Goal: Contribute content: Add original content to the website for others to see

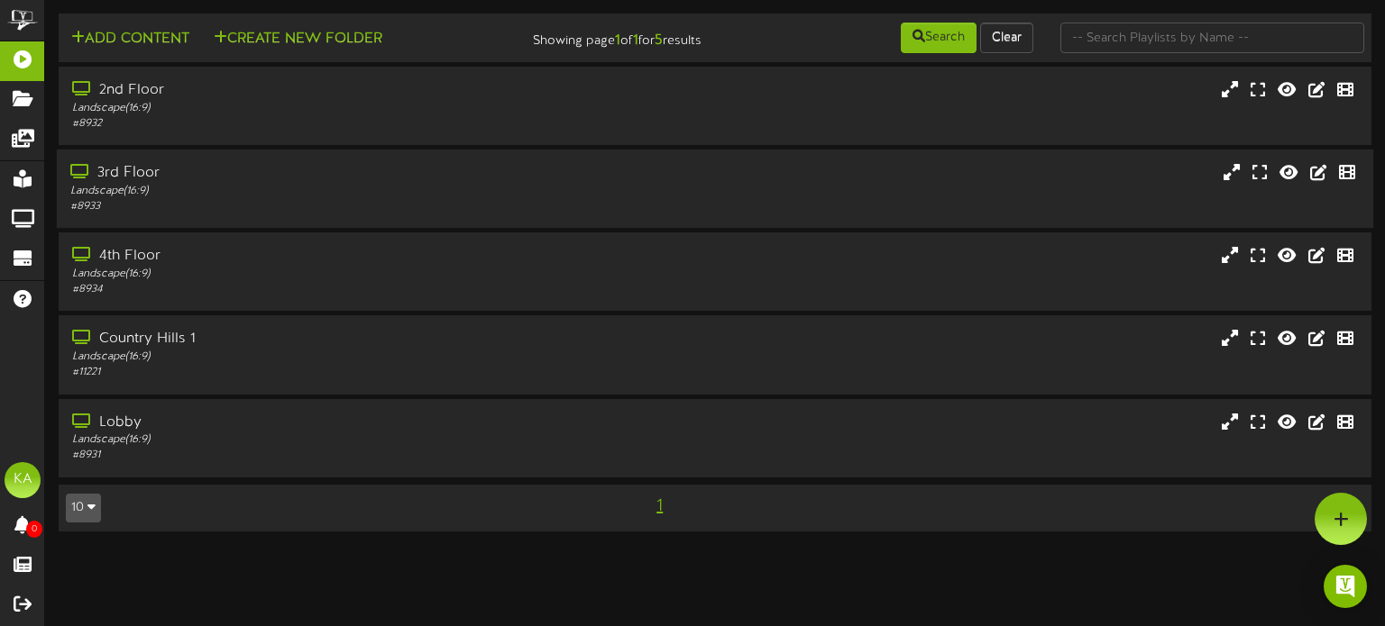
click at [305, 190] on div "Landscape ( 16:9 )" at bounding box center [330, 191] width 521 height 15
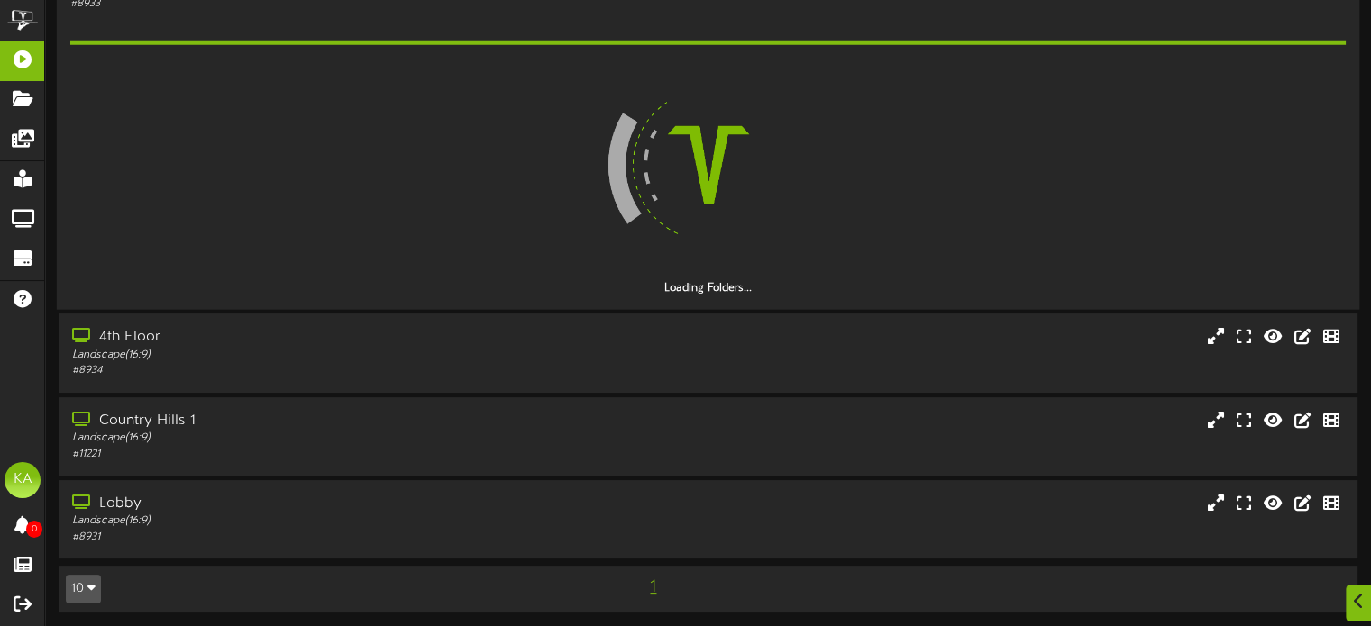
scroll to position [206, 0]
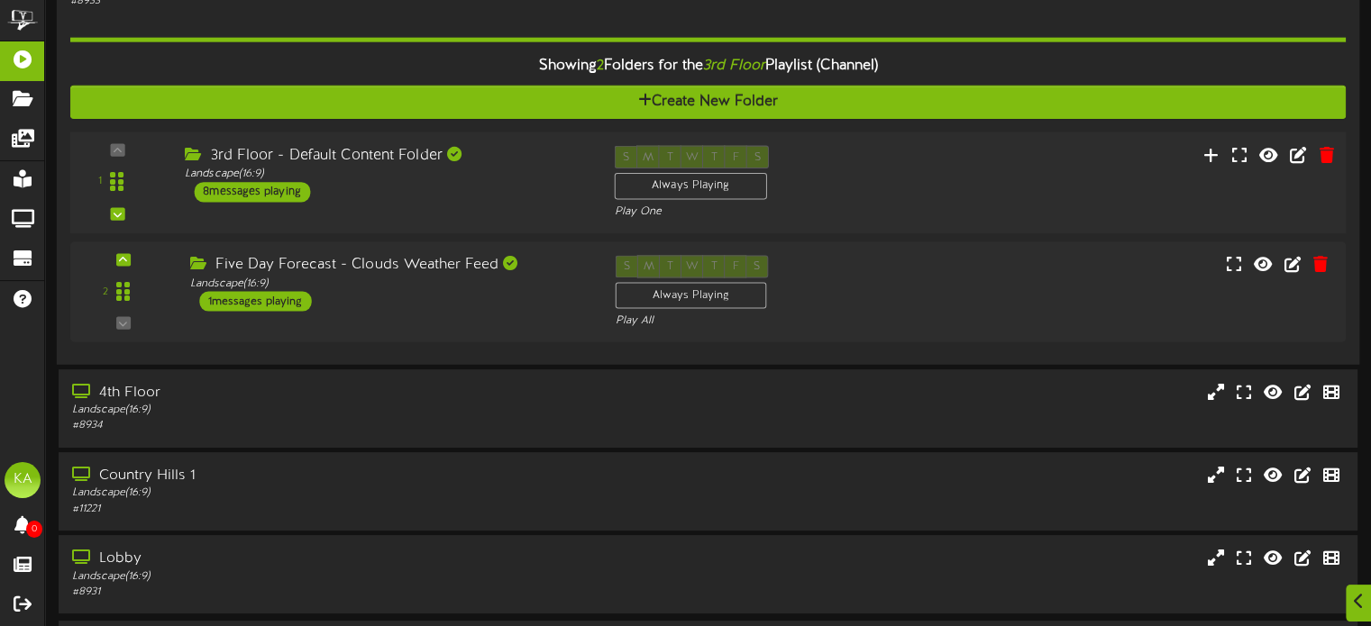
click at [568, 194] on div "3rd Floor - Default Content Folder Landscape ( 16:9 ) 8 messages playing" at bounding box center [385, 174] width 429 height 57
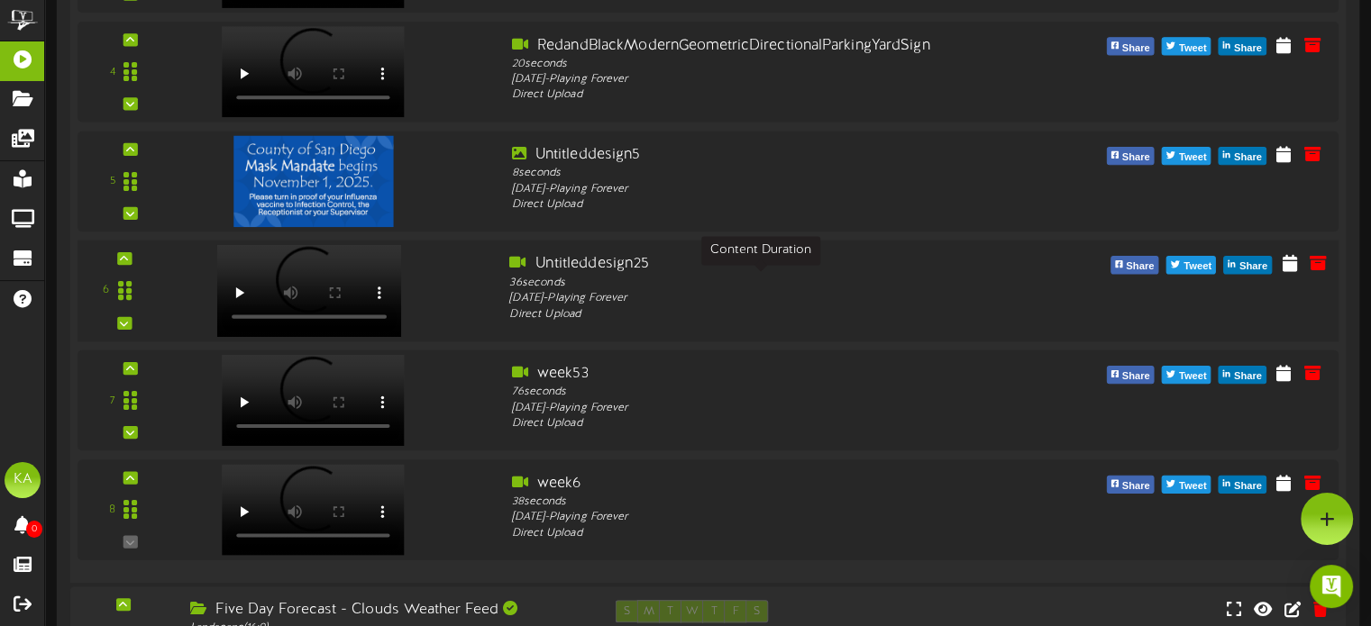
scroll to position [836, 0]
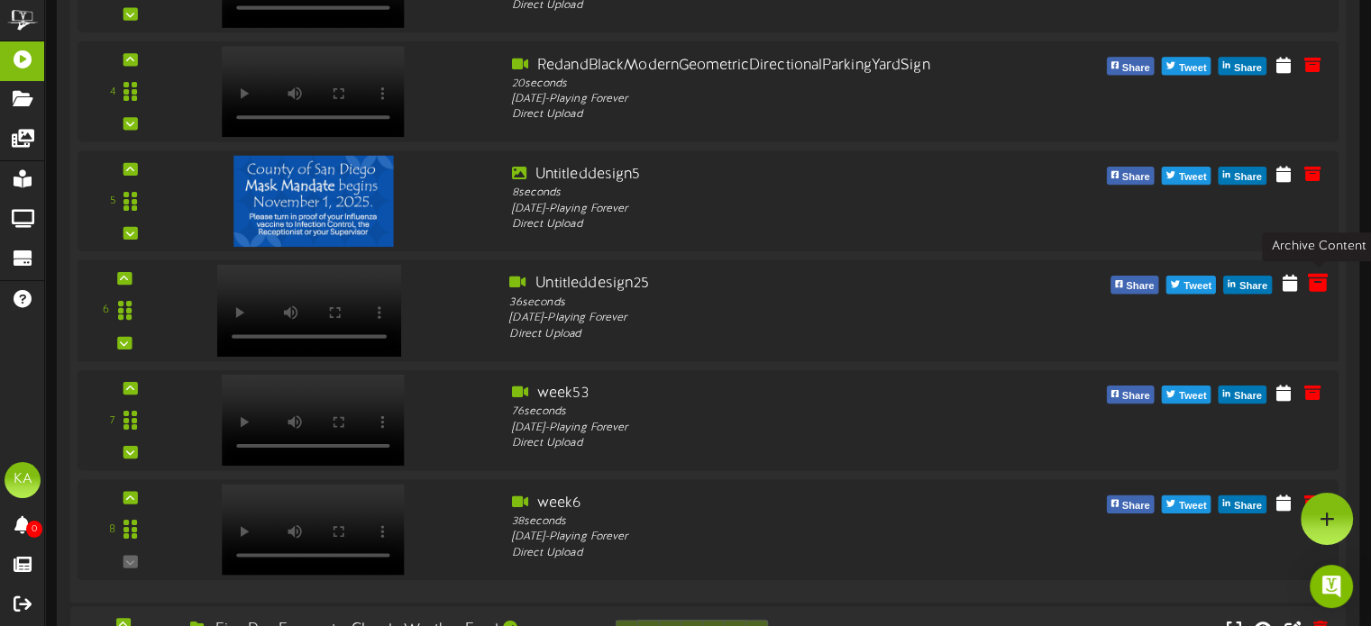
click at [1323, 285] on icon at bounding box center [1318, 283] width 20 height 20
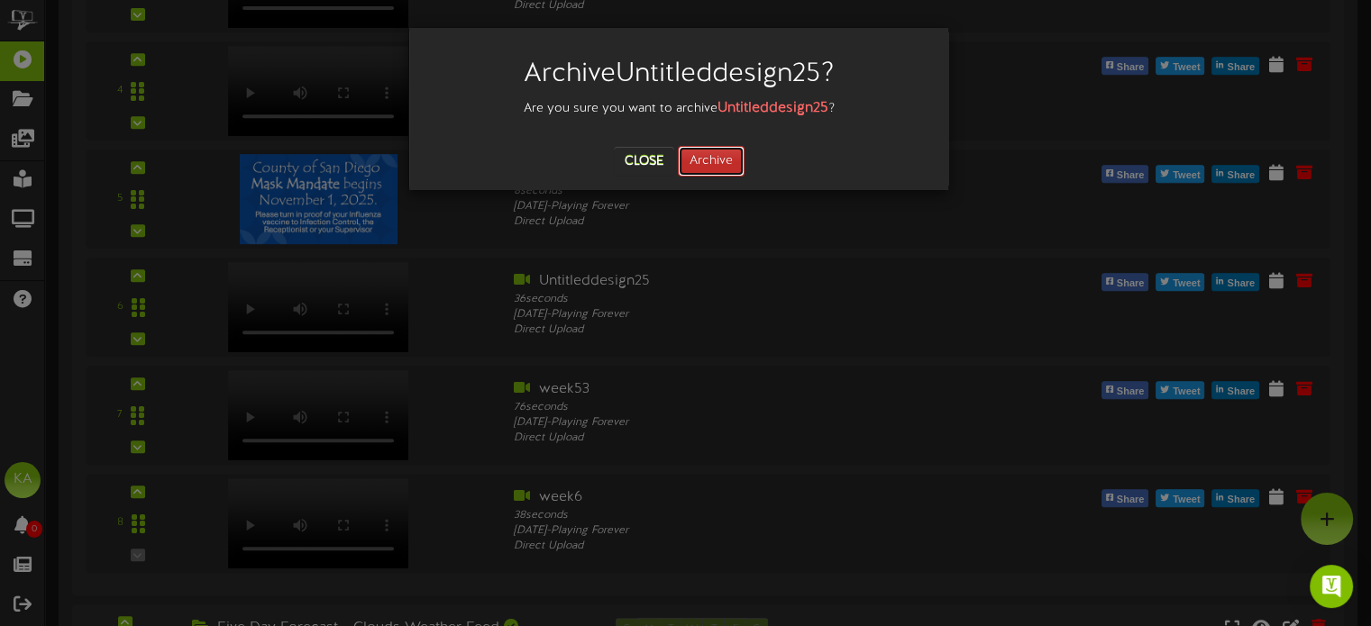
click at [716, 164] on button "Archive" at bounding box center [711, 161] width 67 height 31
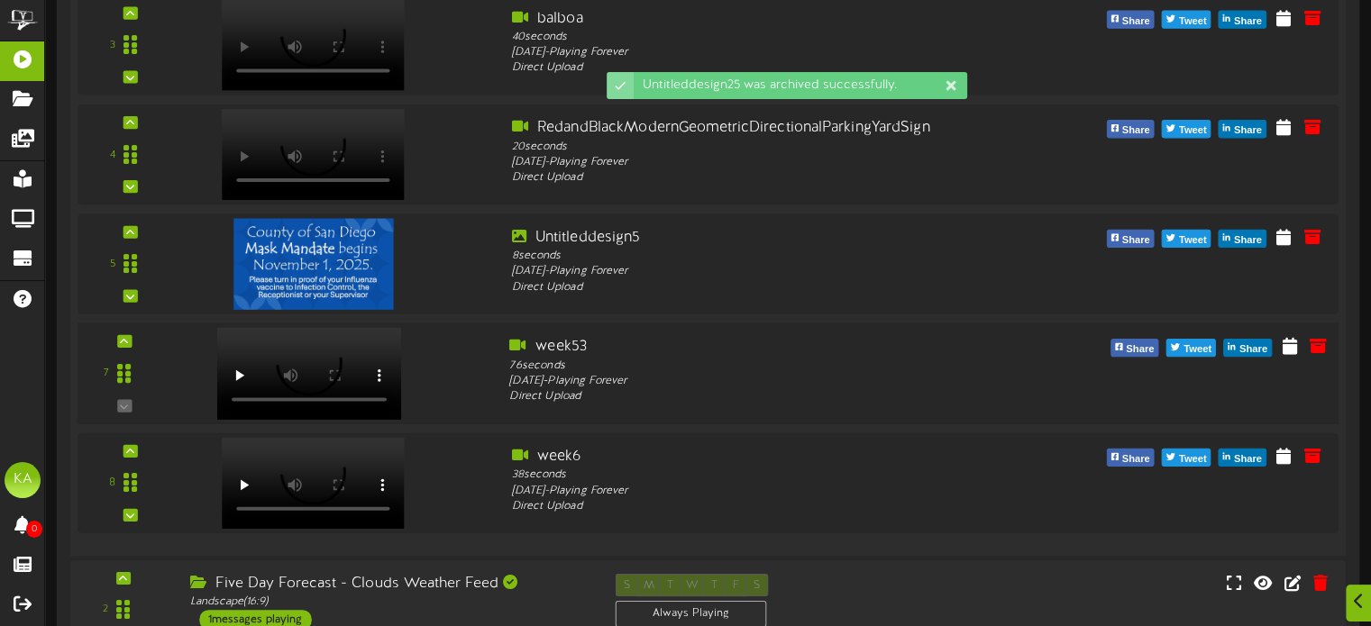
scroll to position [818, 0]
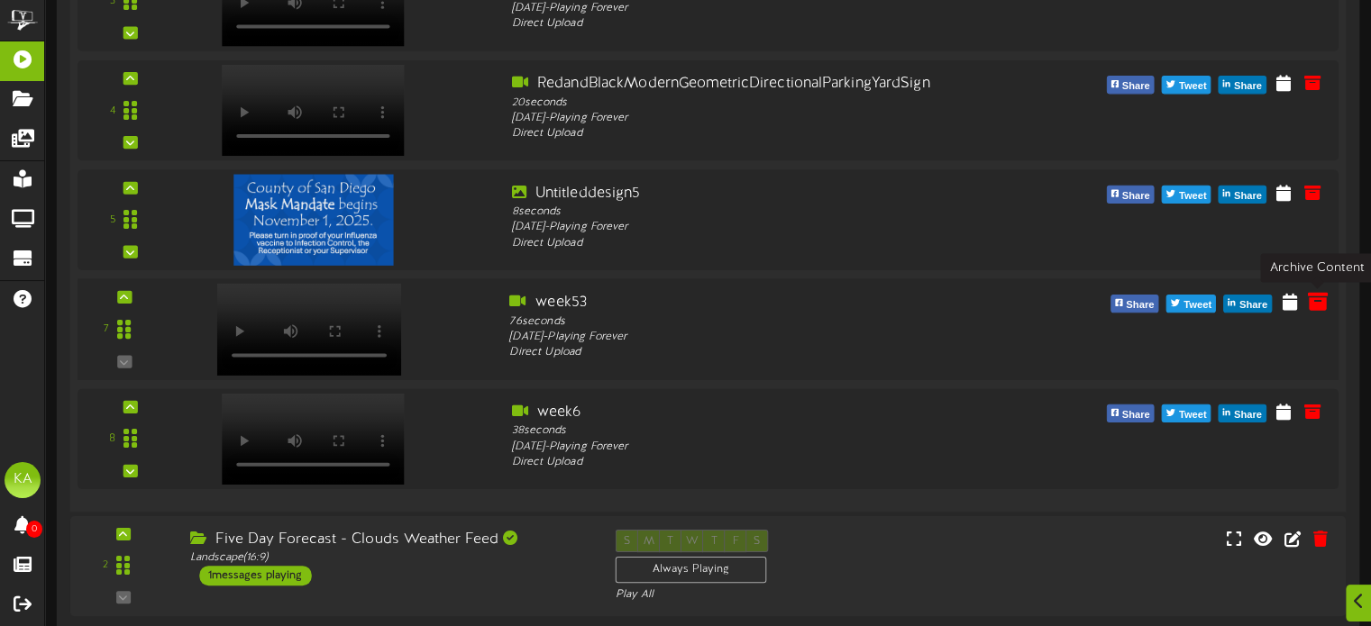
click at [1313, 296] on icon at bounding box center [1318, 301] width 20 height 20
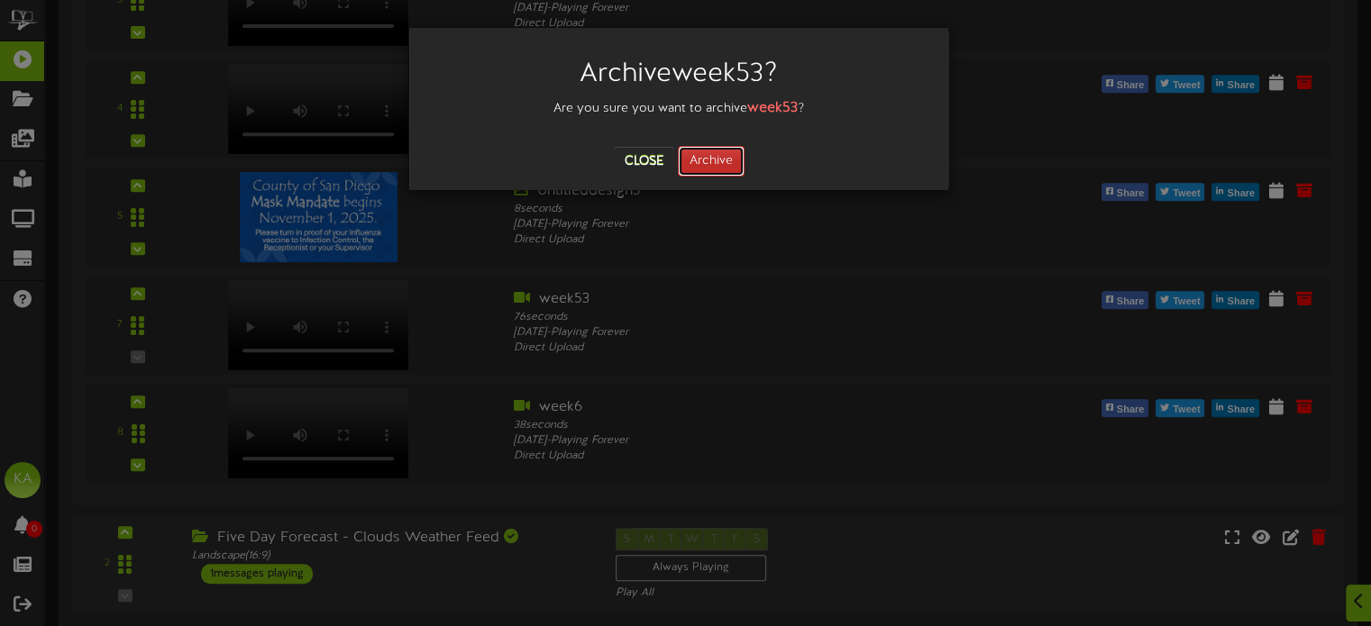
click at [713, 169] on button "Archive" at bounding box center [711, 161] width 67 height 31
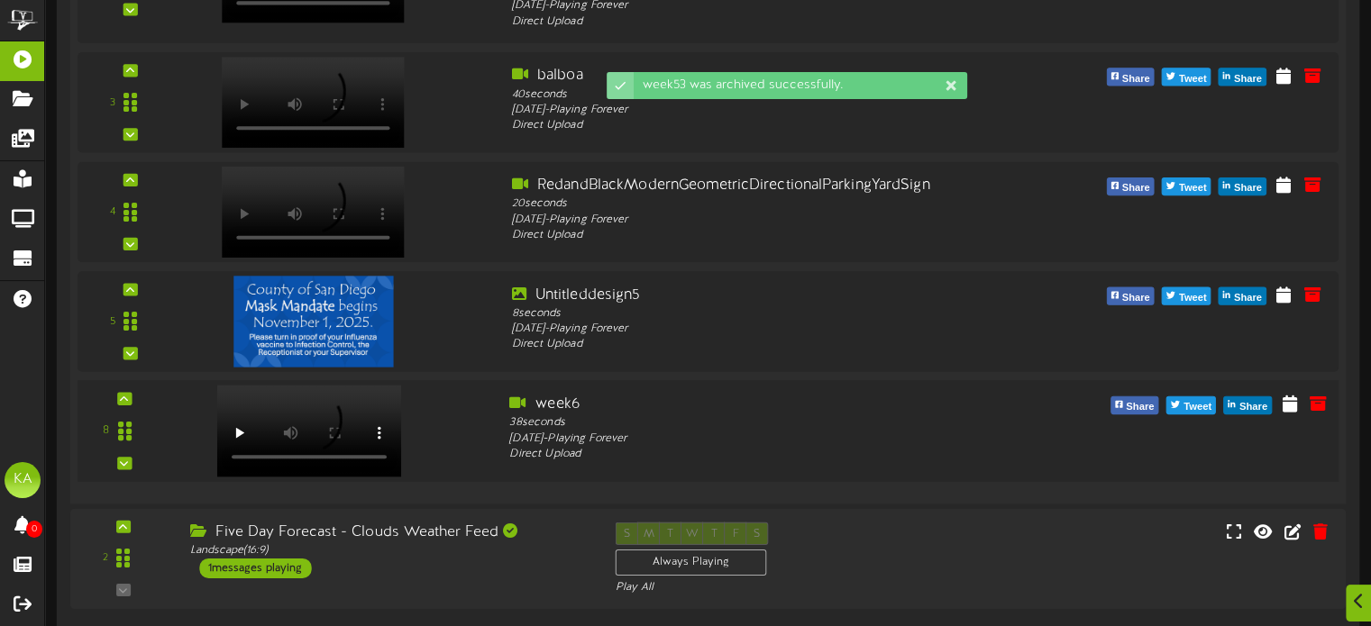
scroll to position [727, 0]
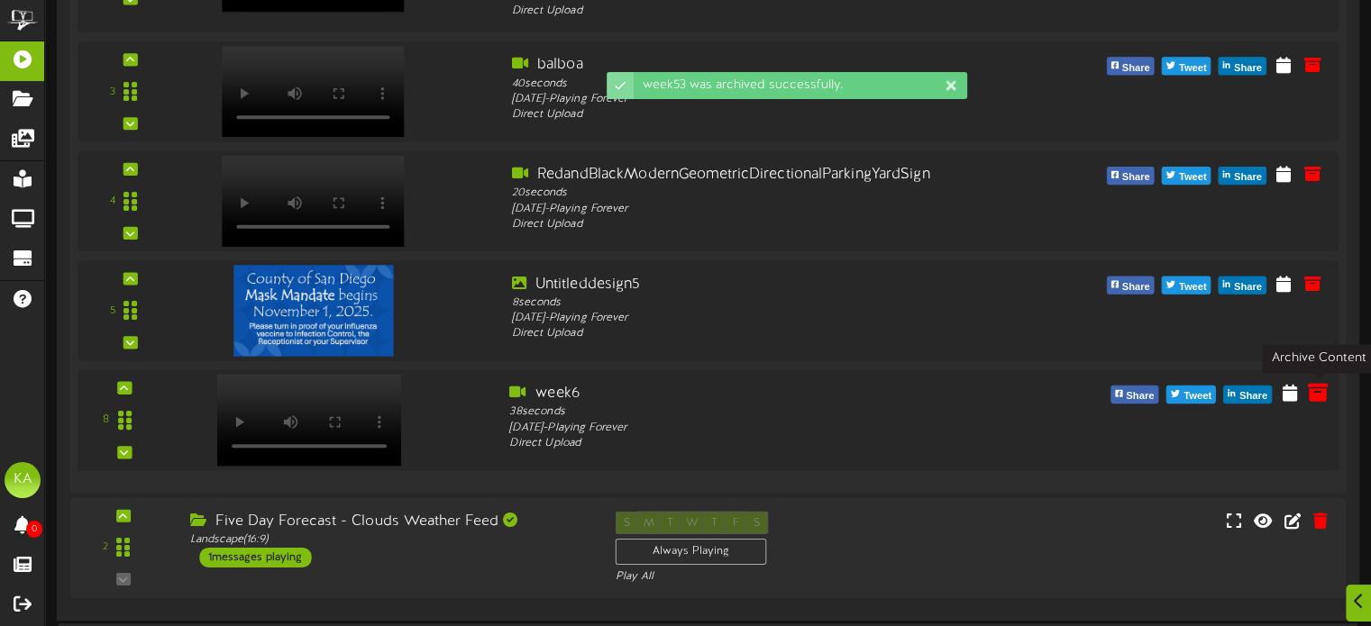
click at [1316, 395] on icon at bounding box center [1318, 392] width 20 height 20
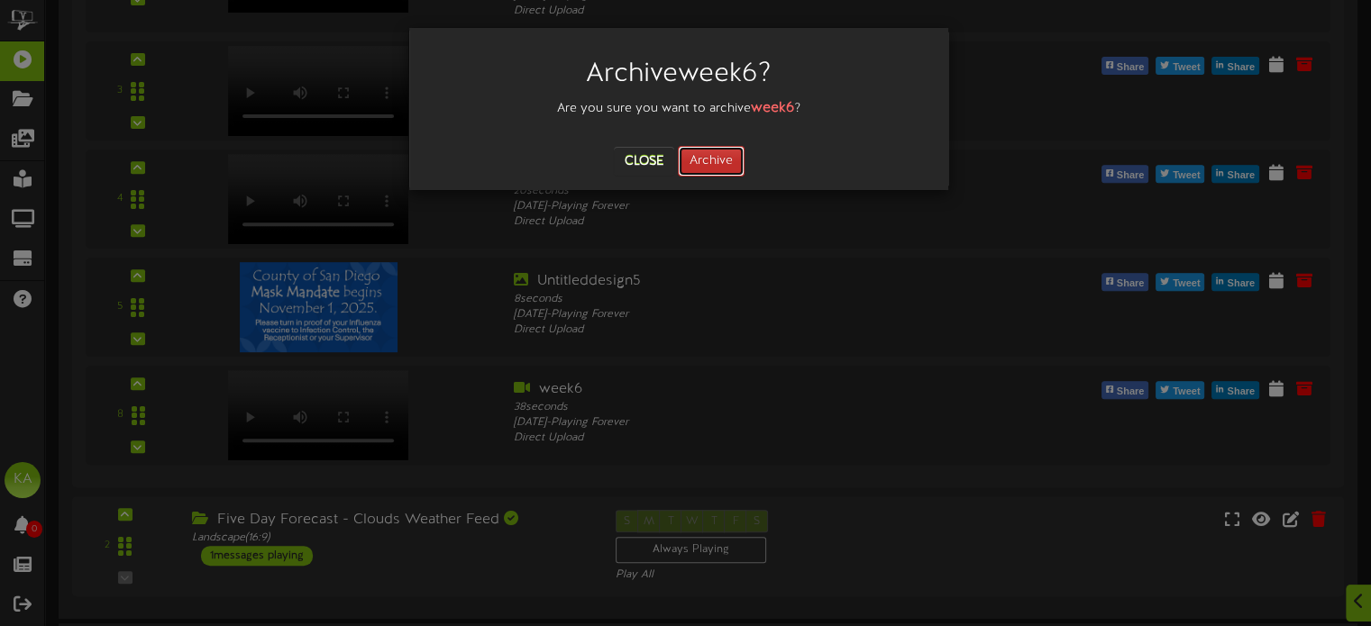
click at [716, 151] on button "Archive" at bounding box center [711, 161] width 67 height 31
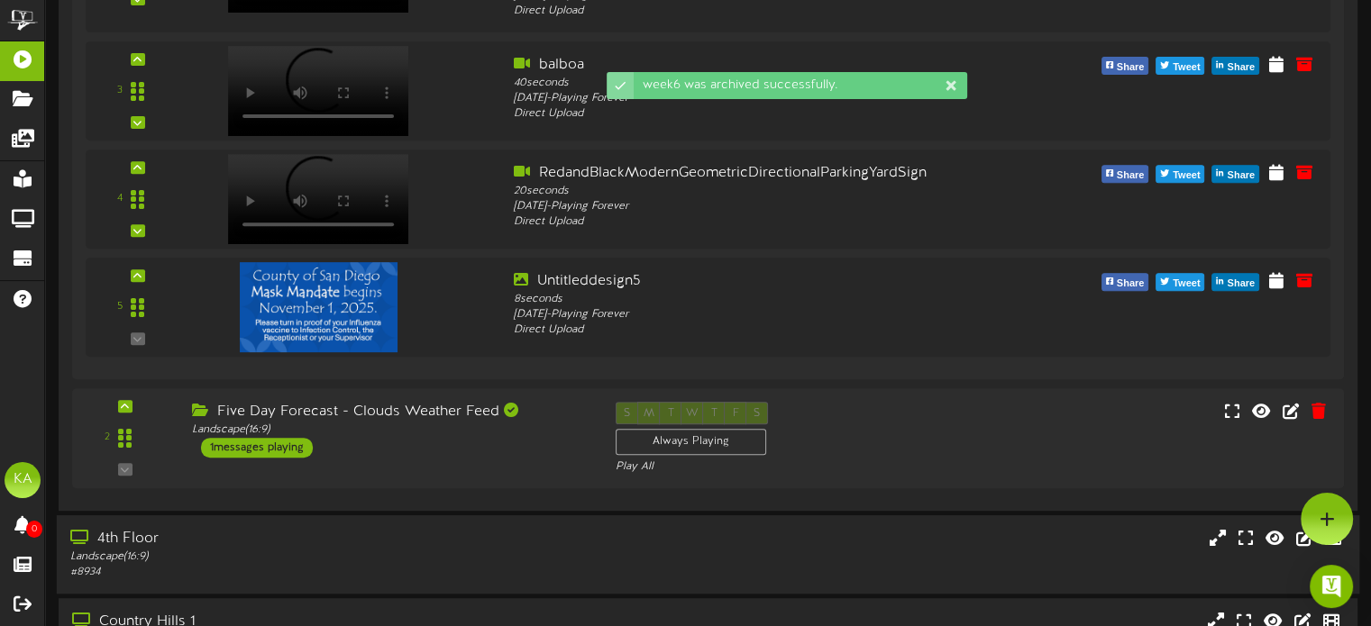
scroll to position [637, 0]
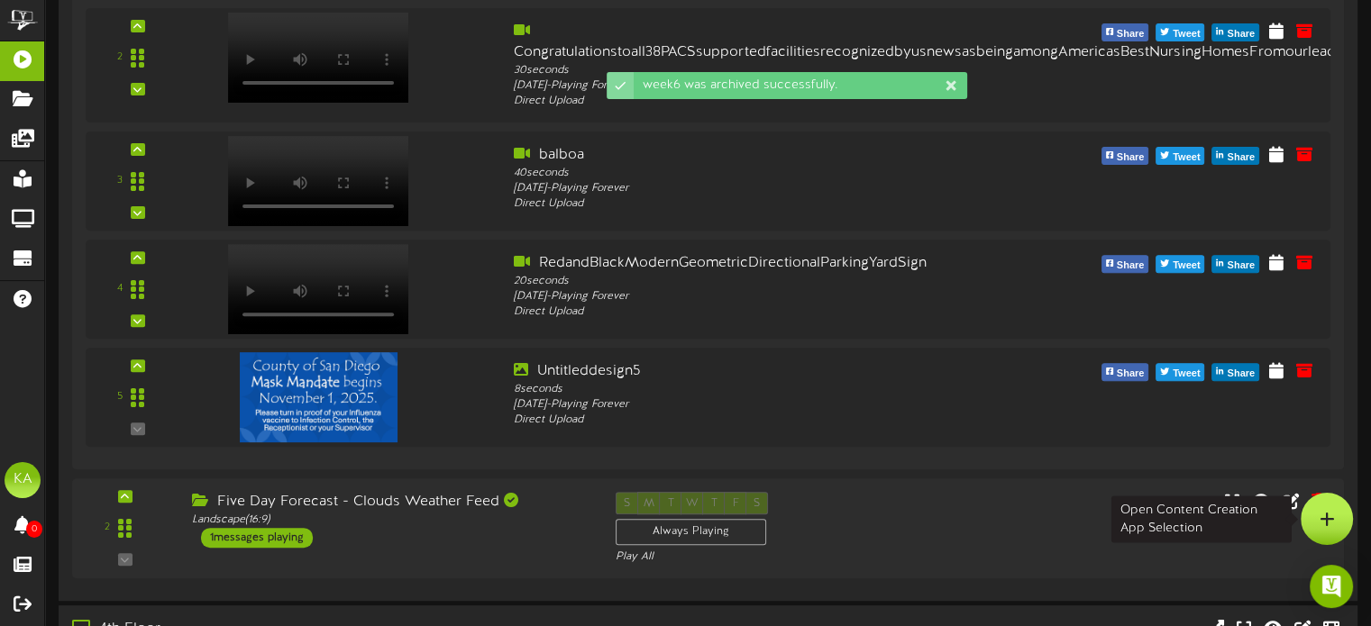
click at [1323, 519] on icon at bounding box center [1327, 519] width 15 height 16
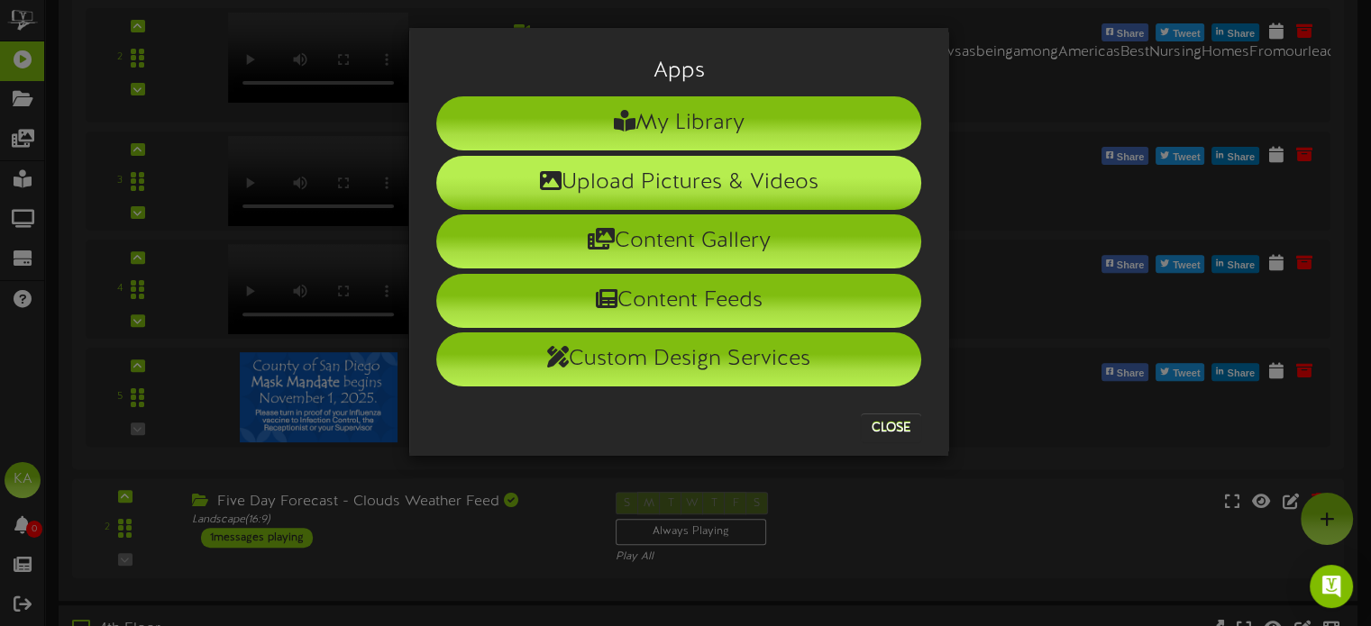
click at [718, 190] on li "Upload Pictures & Videos" at bounding box center [678, 183] width 485 height 54
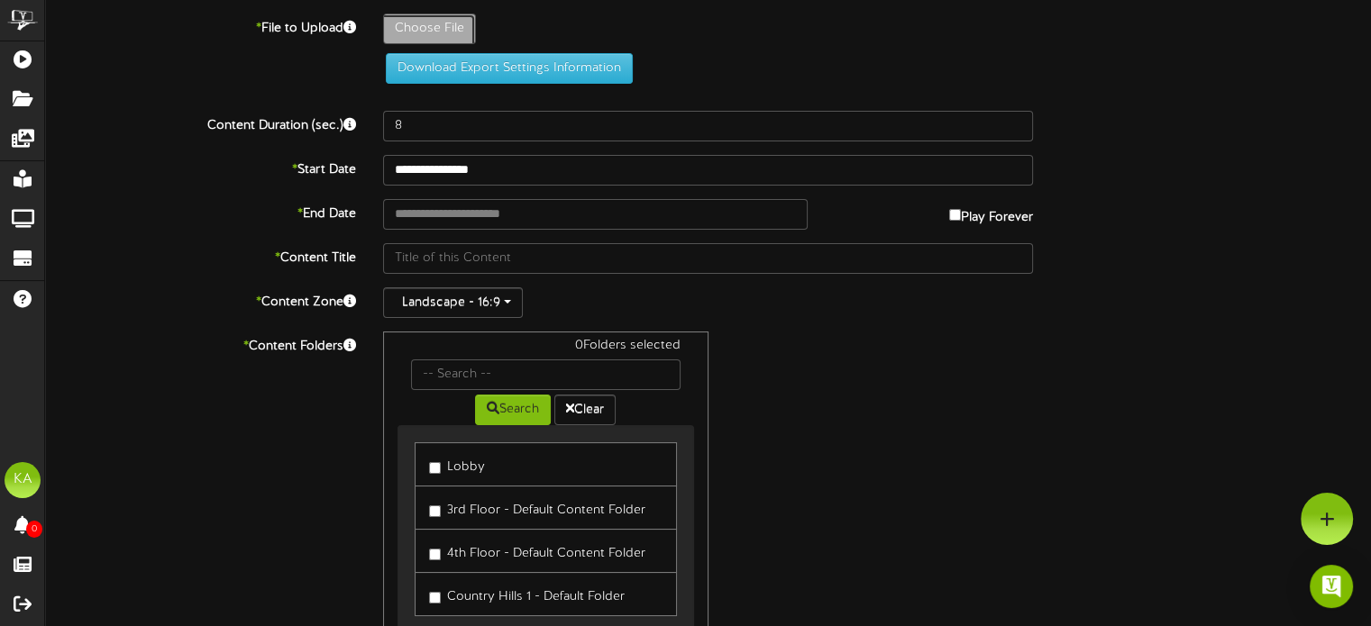
type input "**********"
type input "week61"
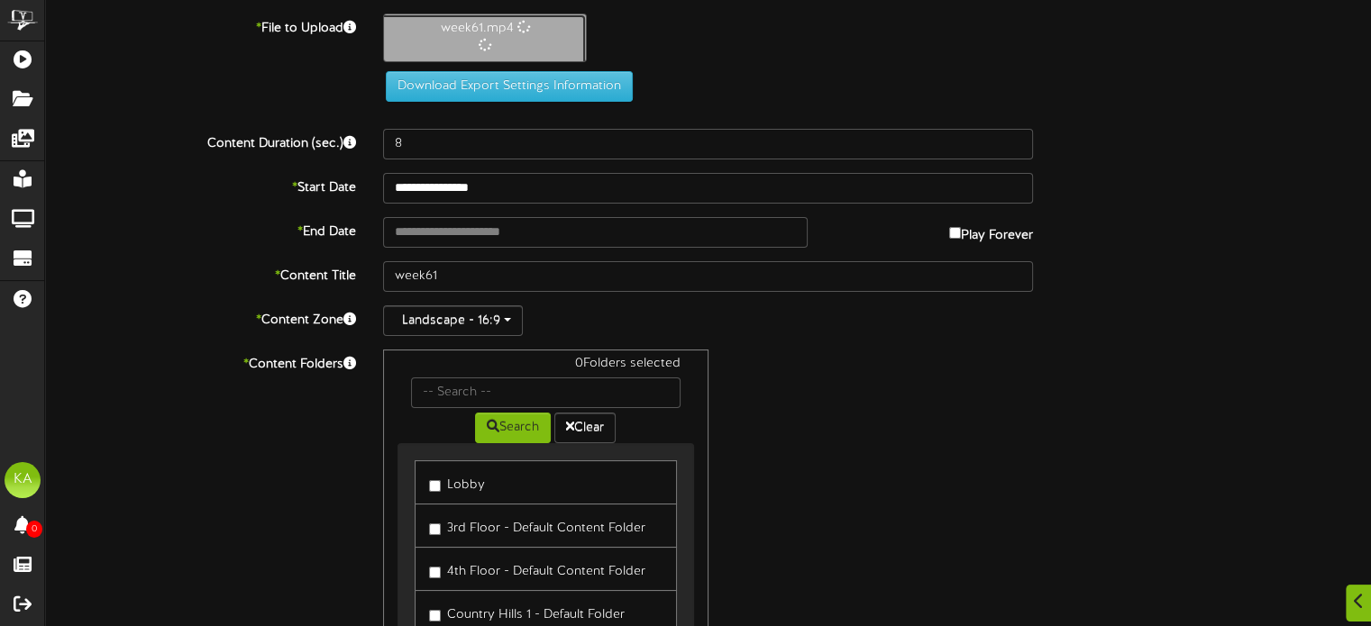
scroll to position [270, 0]
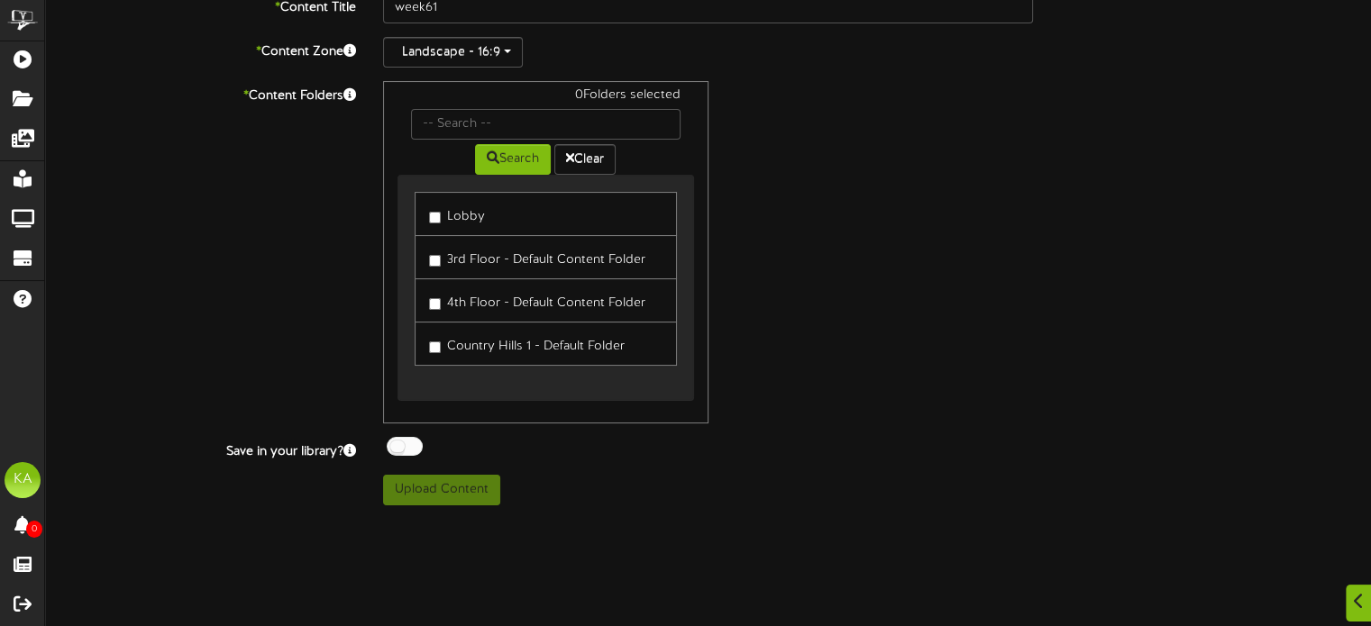
click at [436, 205] on label "Lobby" at bounding box center [457, 214] width 56 height 24
click at [471, 254] on label "3rd Floor - Default Content Folder" at bounding box center [537, 257] width 216 height 24
type input "76"
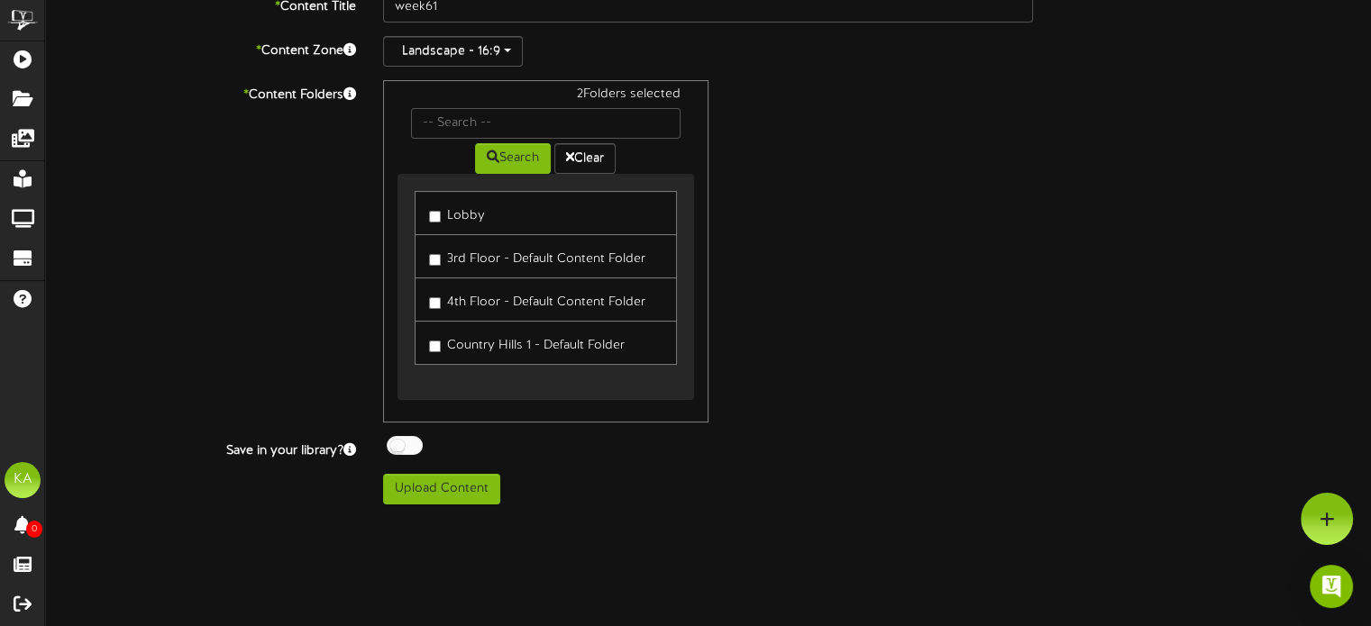
click at [486, 295] on label "4th Floor - Default Content Folder" at bounding box center [537, 300] width 216 height 24
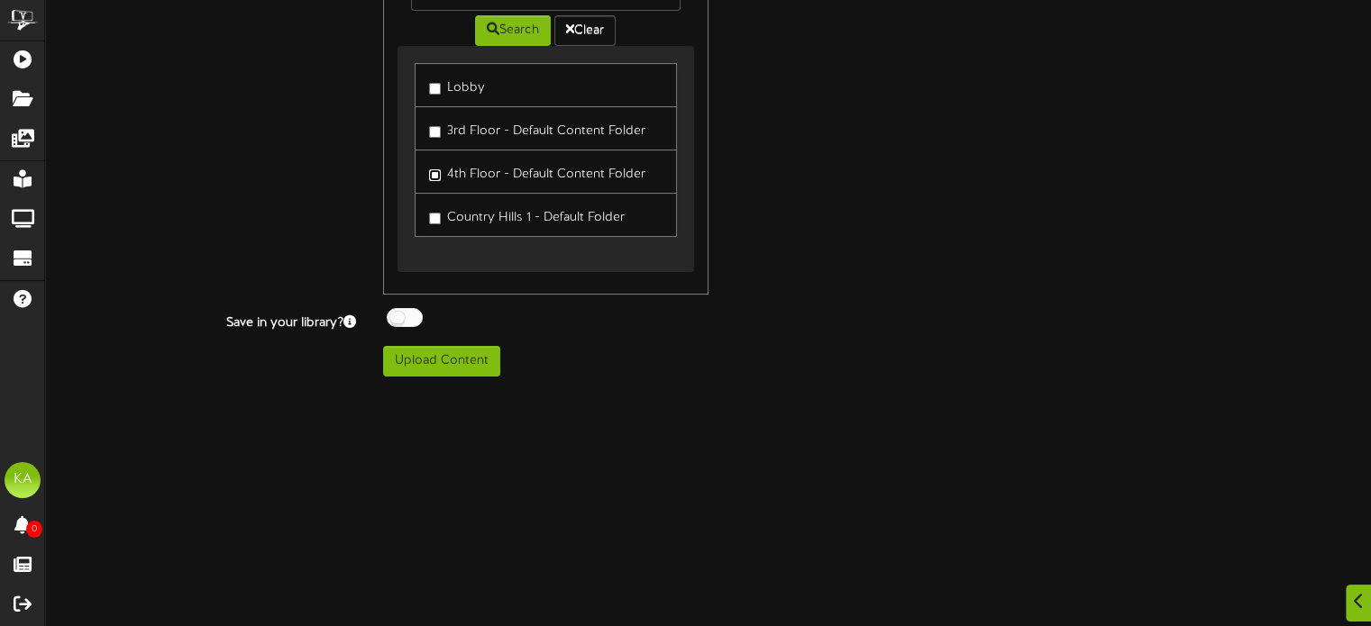
scroll to position [541, 0]
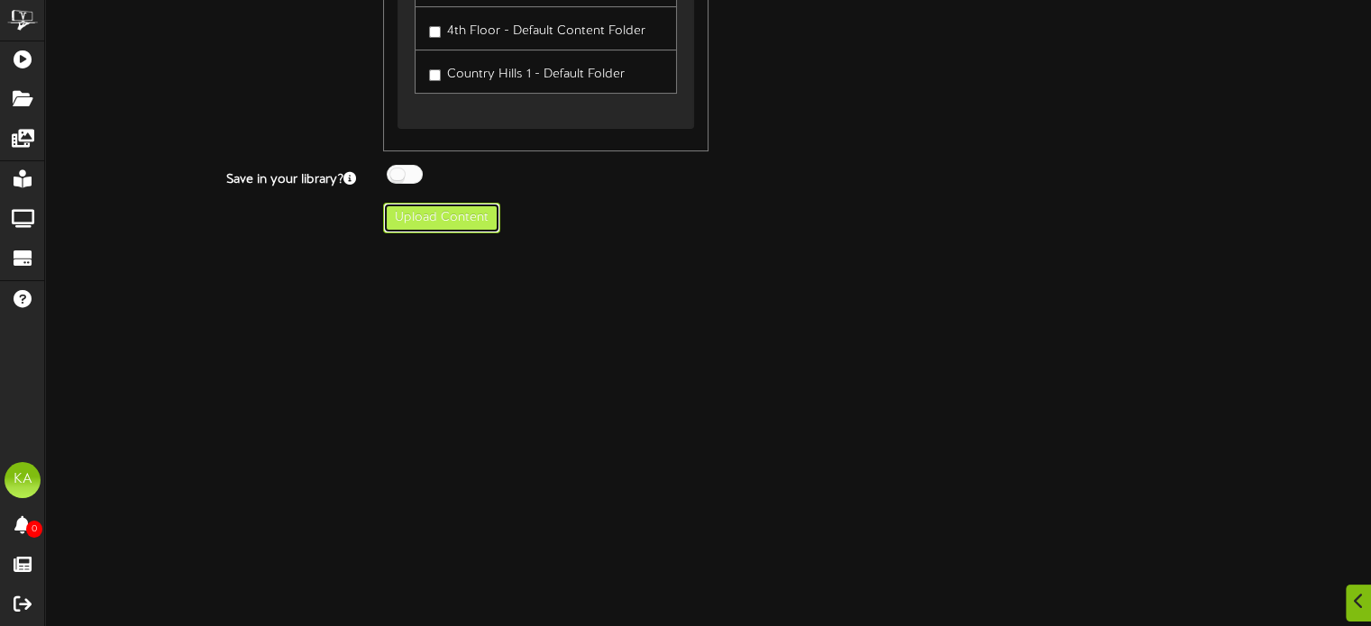
click at [460, 216] on button "Upload Content" at bounding box center [441, 218] width 117 height 31
type input "**********"
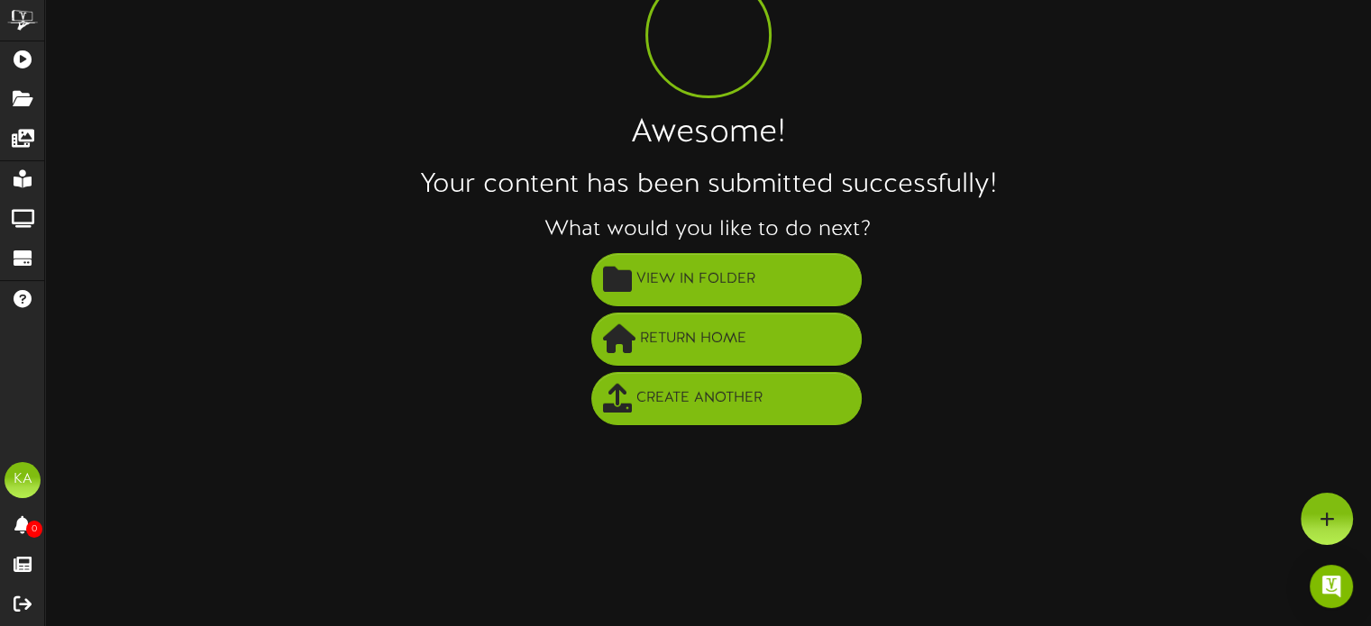
scroll to position [13, 0]
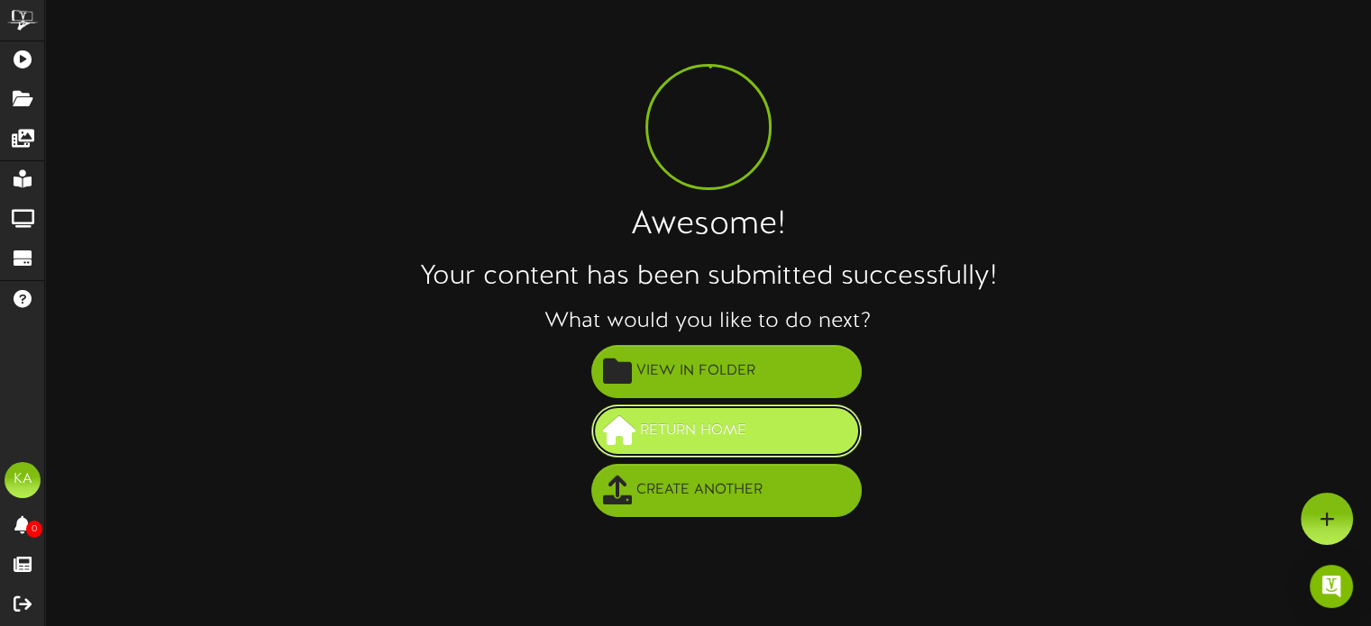
click at [750, 438] on button "Return Home" at bounding box center [726, 431] width 270 height 53
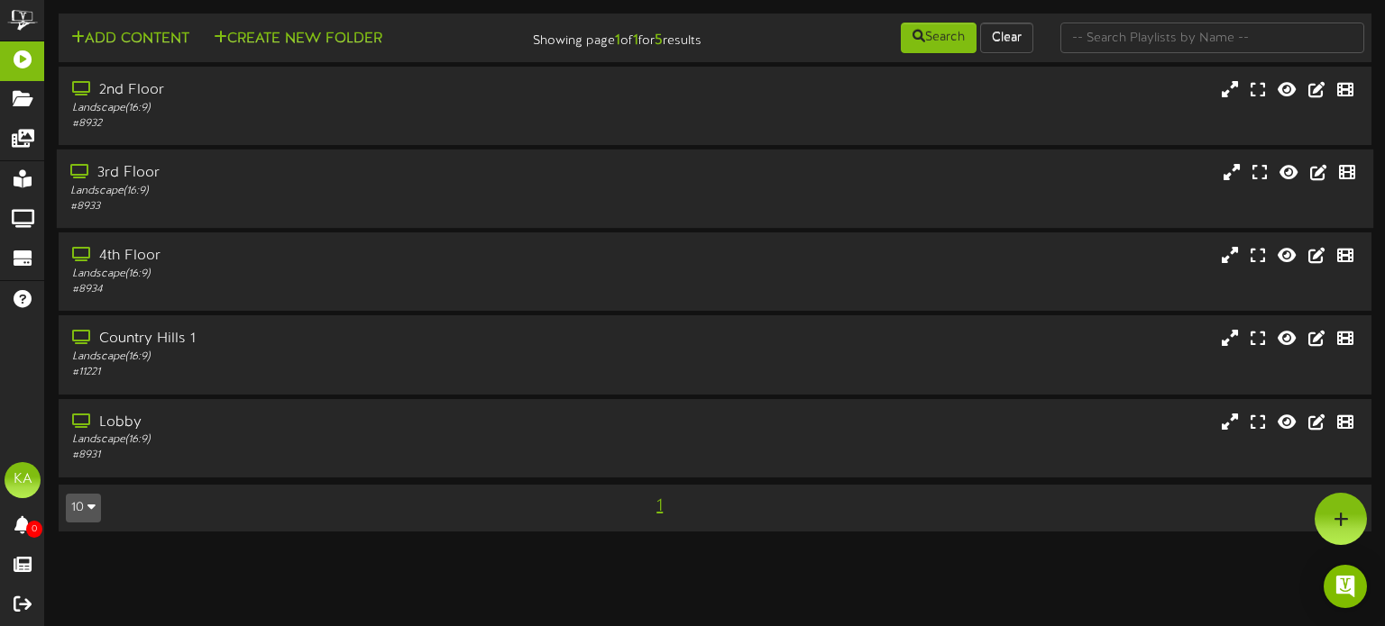
click at [331, 172] on div "3rd Floor" at bounding box center [330, 173] width 521 height 21
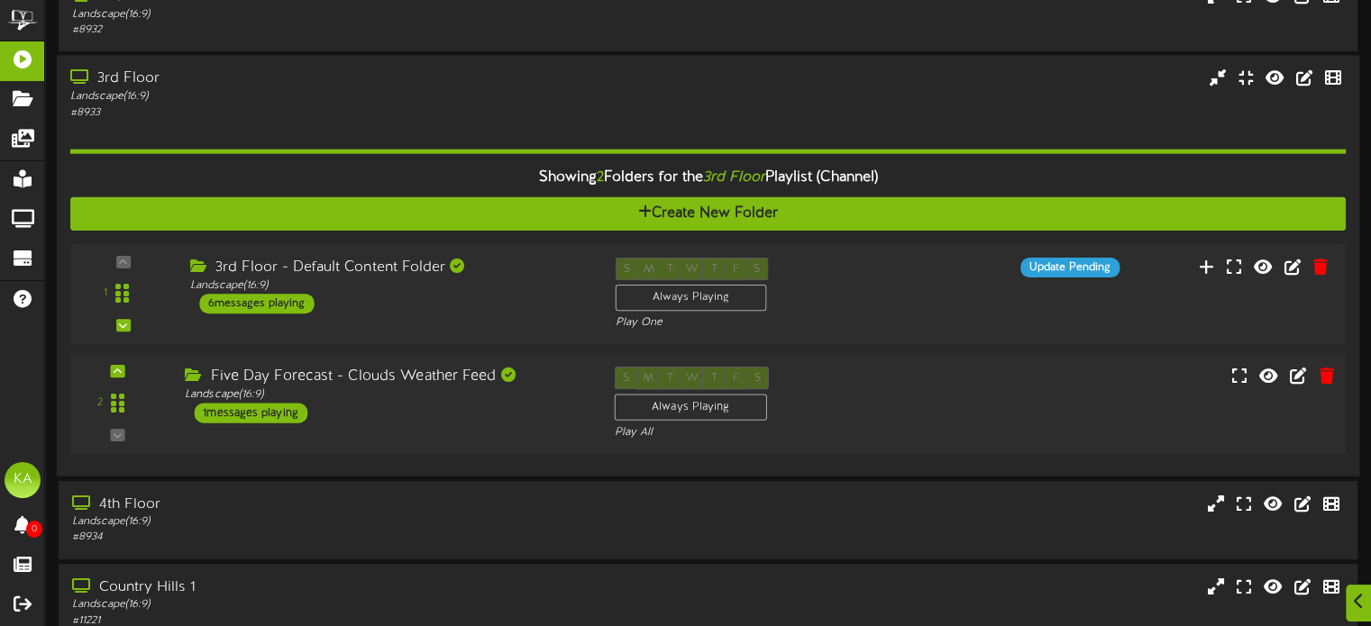
scroll to position [206, 0]
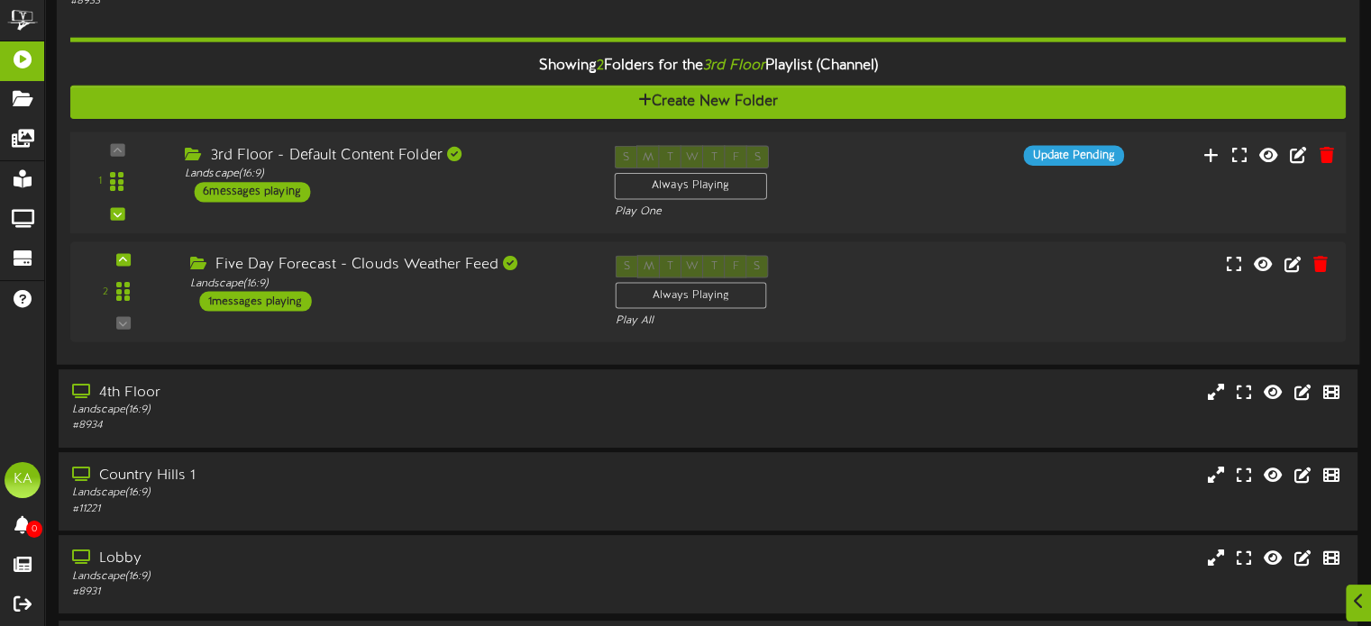
click at [486, 184] on div "3rd Floor - Default Content Folder Landscape ( 16:9 ) 6 messages playing" at bounding box center [385, 174] width 429 height 57
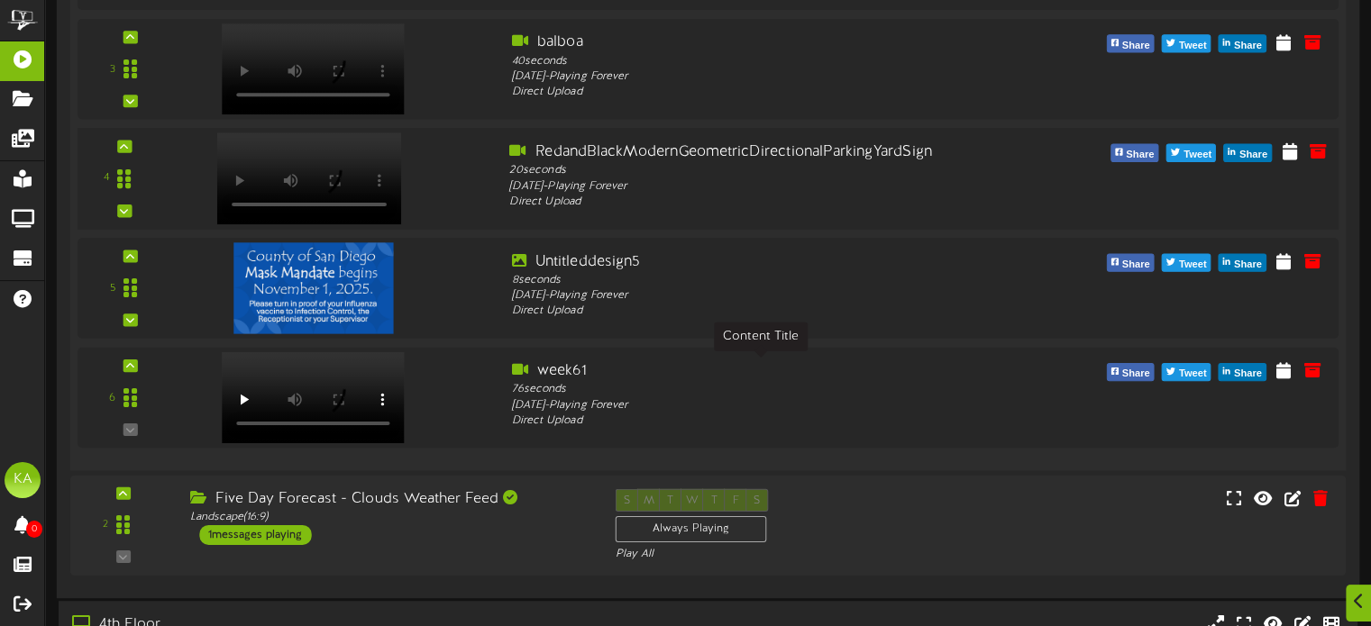
scroll to position [836, 0]
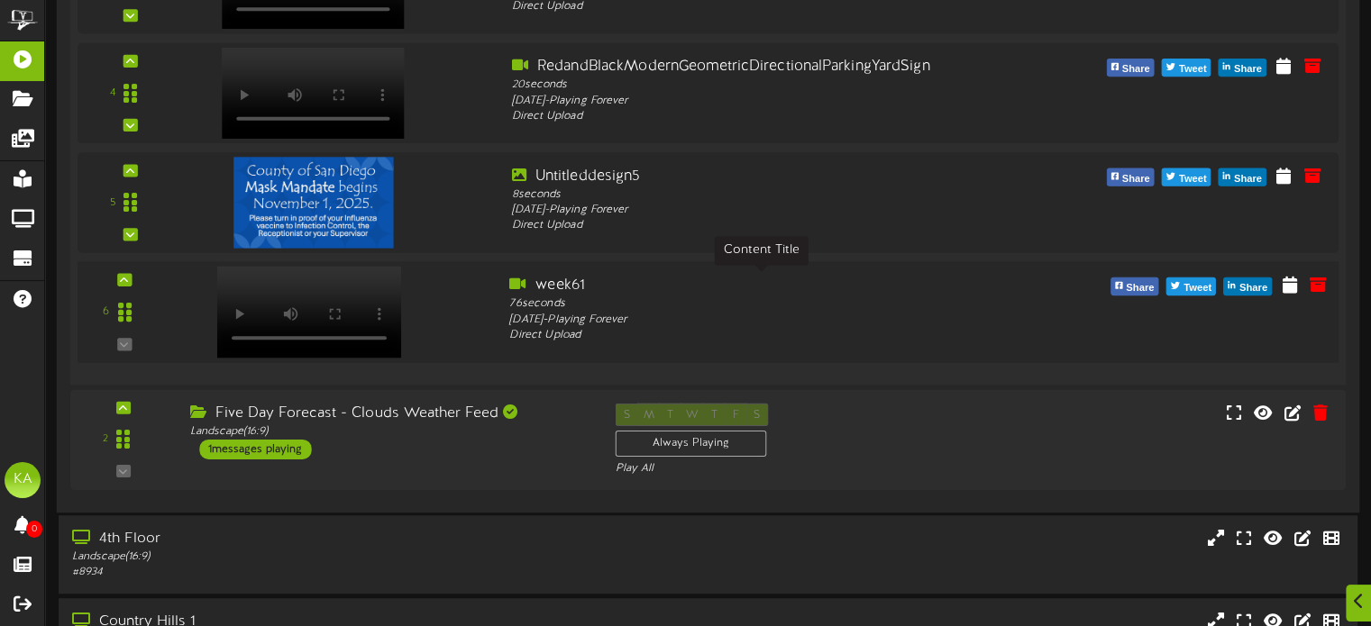
click at [736, 291] on div "week61" at bounding box center [760, 285] width 503 height 21
click at [1311, 298] on div "6" at bounding box center [708, 312] width 1274 height 74
click at [1316, 279] on icon at bounding box center [1318, 284] width 20 height 20
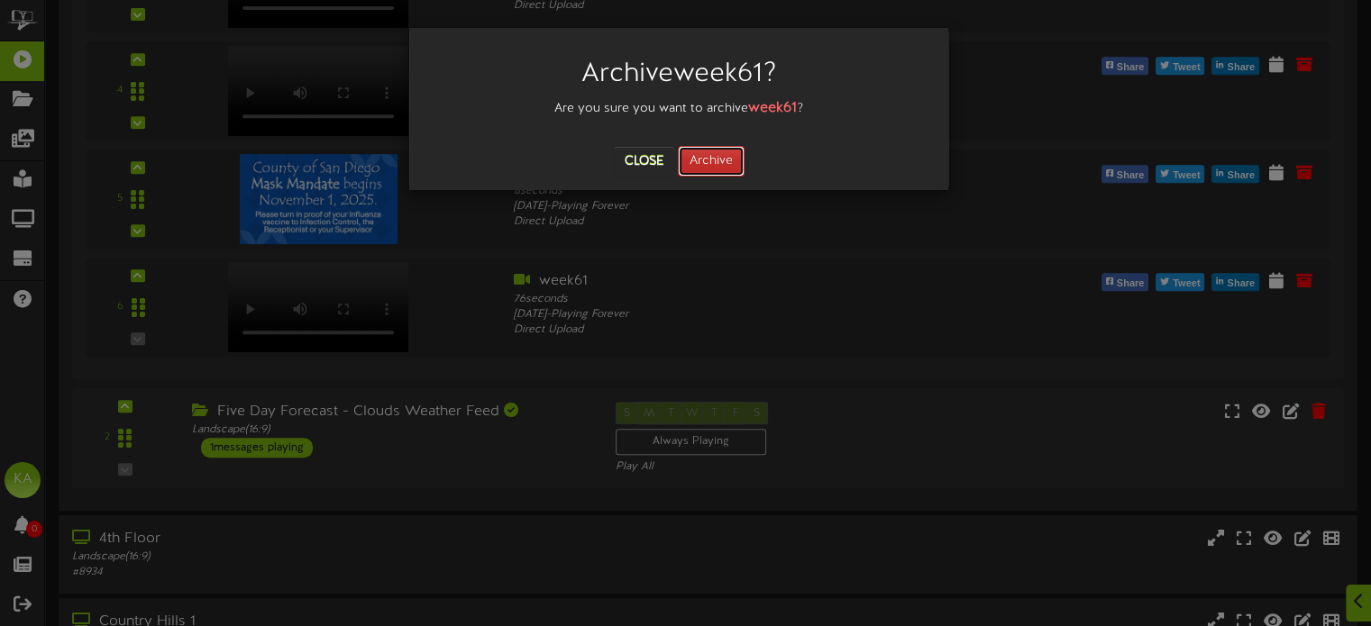
click at [714, 169] on button "Archive" at bounding box center [711, 161] width 67 height 31
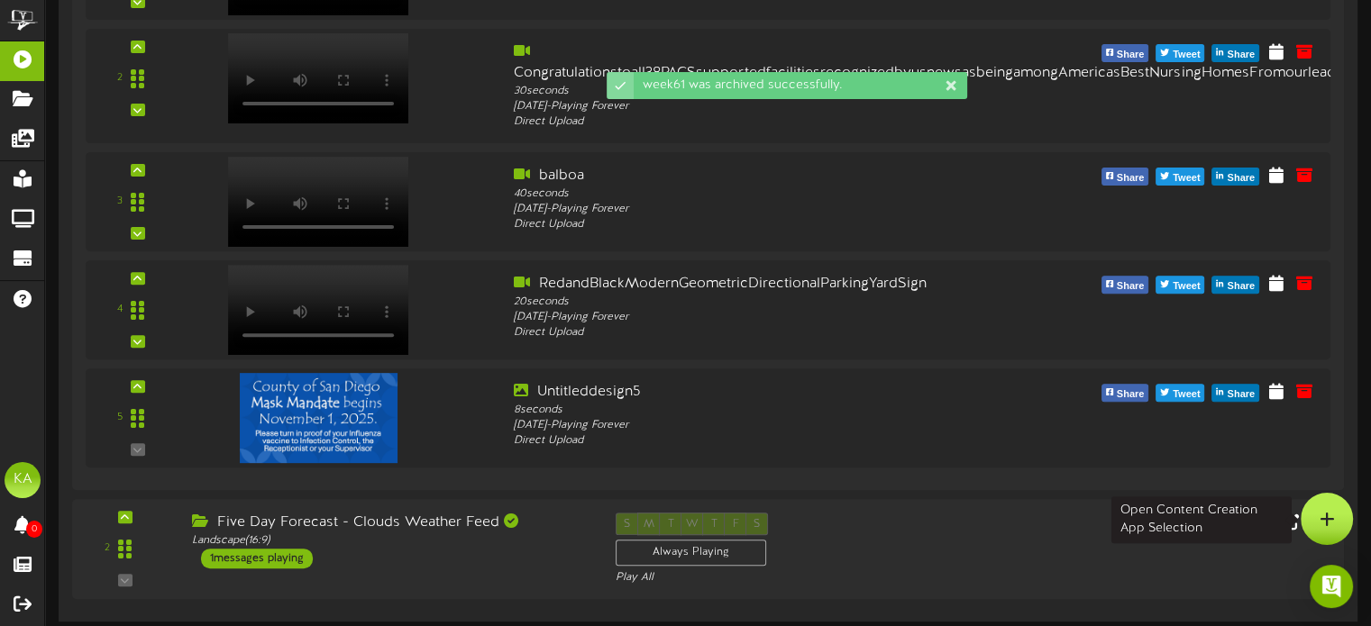
click at [1347, 515] on div at bounding box center [1327, 519] width 52 height 52
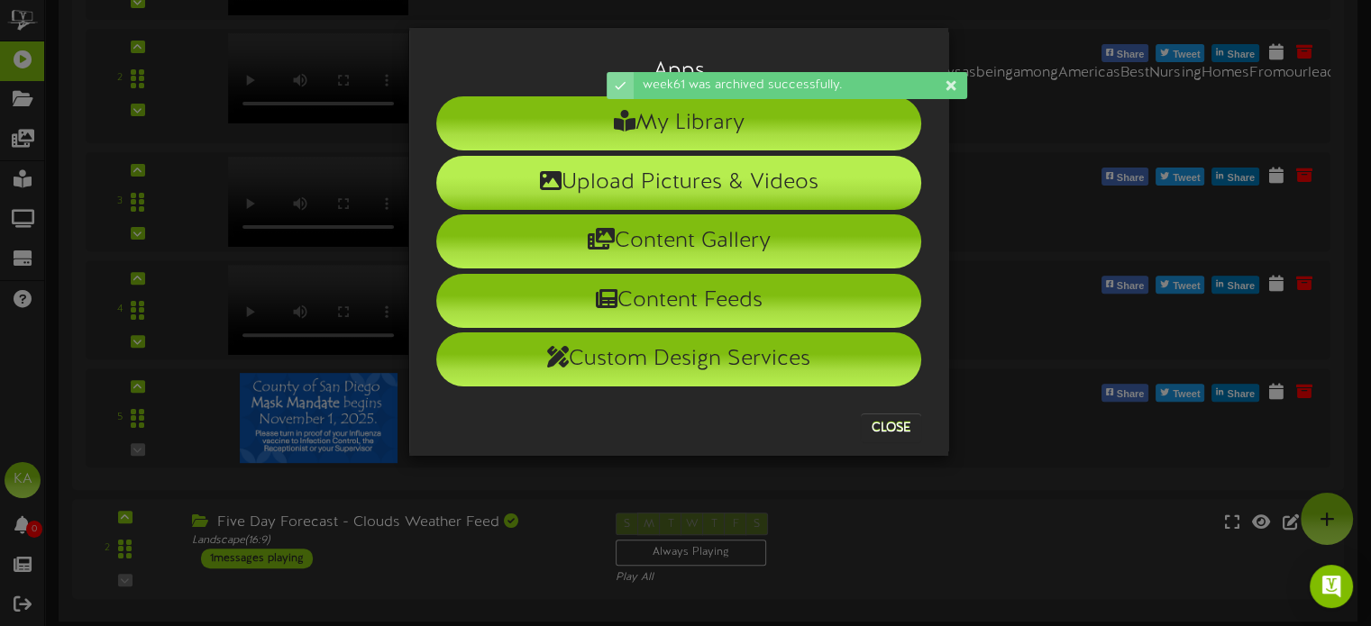
click at [840, 181] on li "Upload Pictures & Videos" at bounding box center [678, 183] width 485 height 54
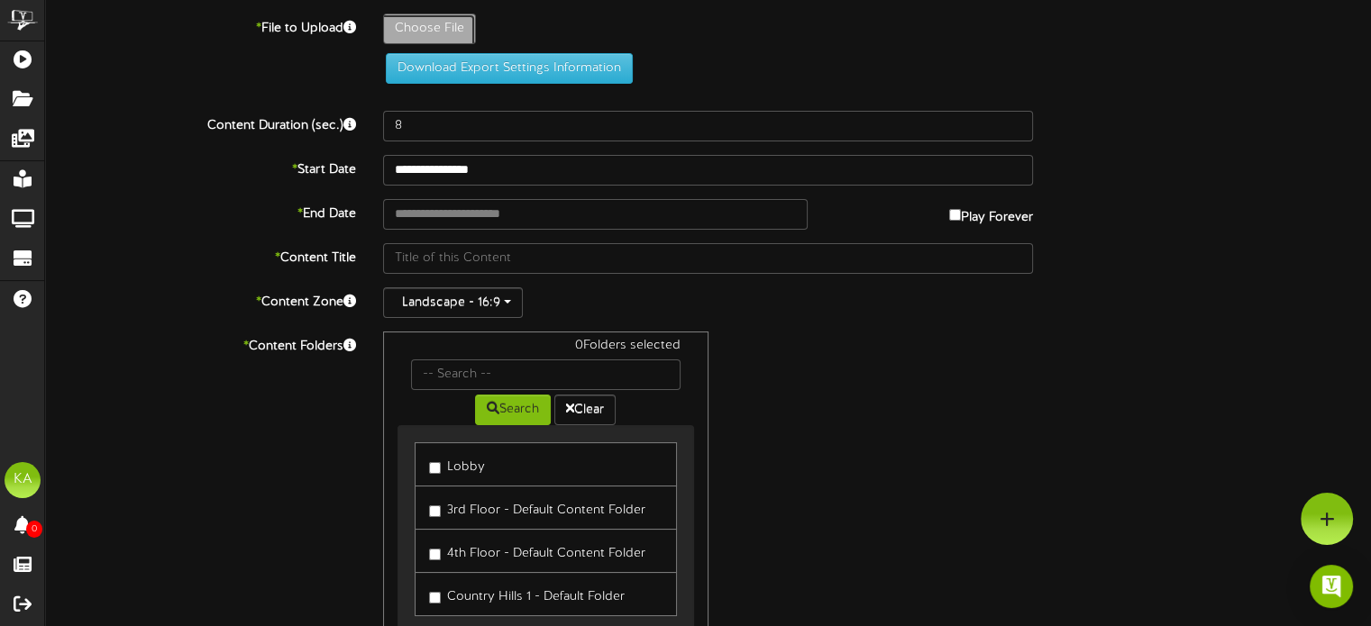
type input "**********"
type input "week61"
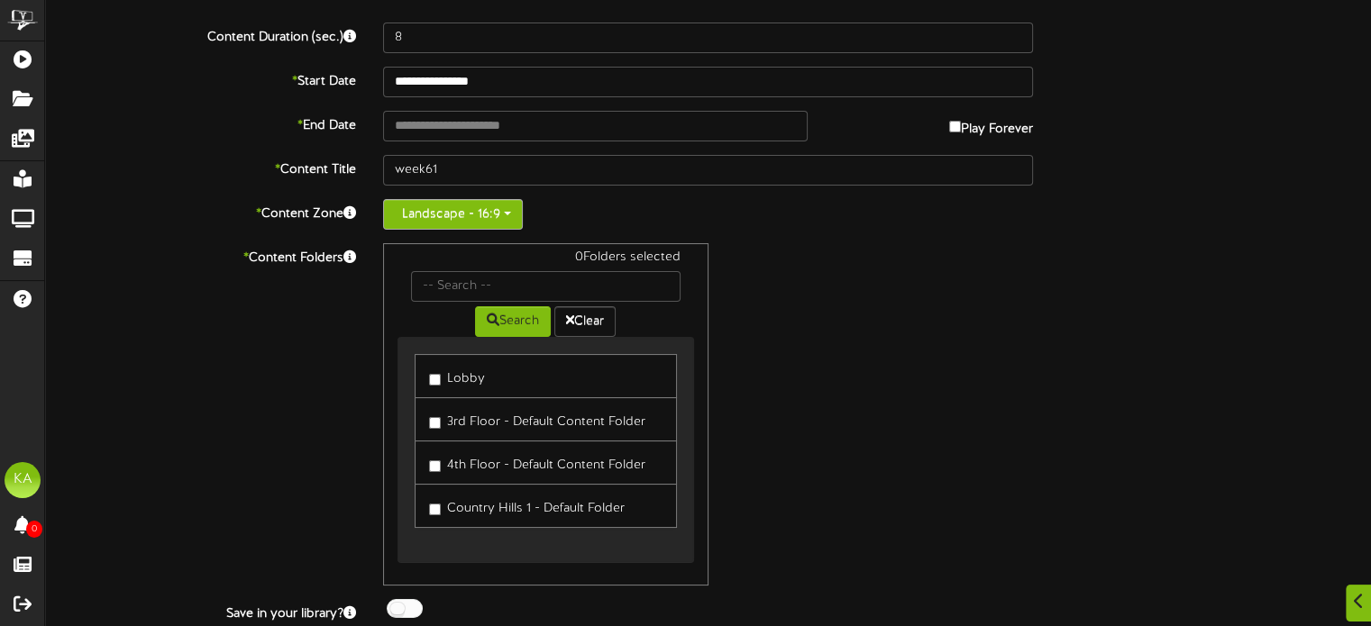
scroll to position [180, 0]
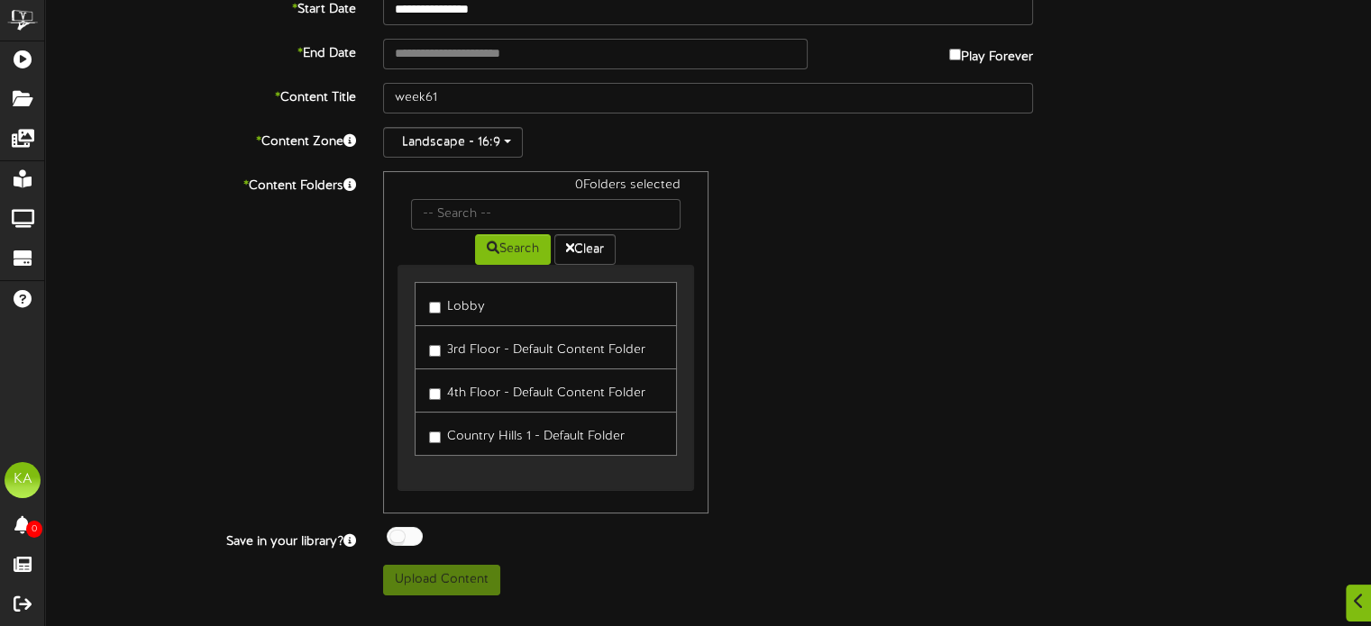
type input "76"
click at [443, 334] on label "3rd Floor - Default Content Folder" at bounding box center [537, 346] width 216 height 24
click at [469, 394] on label "4th Floor - Default Content Folder" at bounding box center [537, 389] width 216 height 24
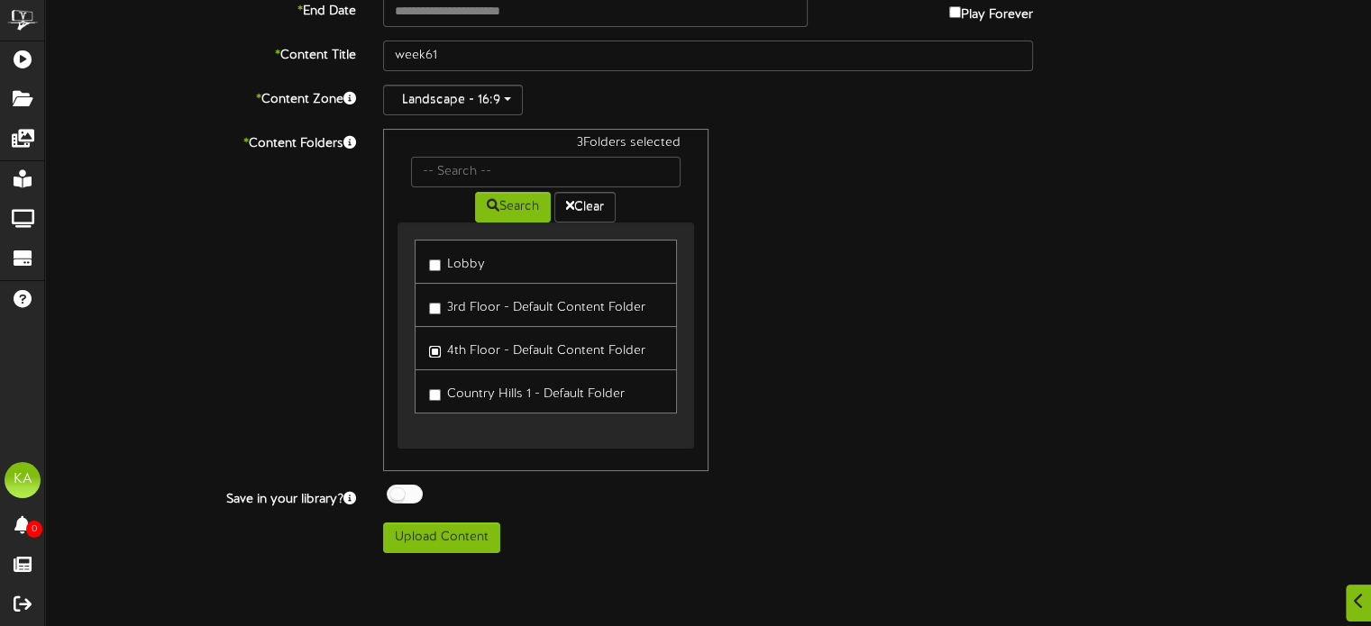
scroll to position [361, 0]
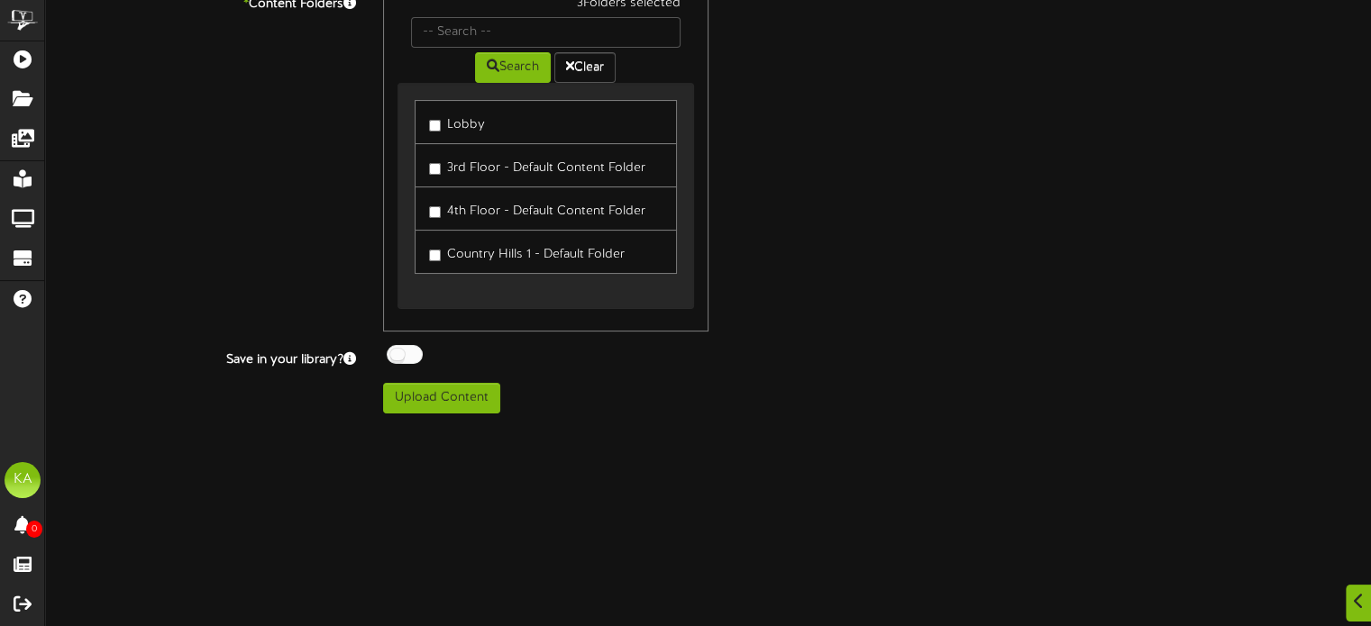
click at [452, 379] on div "**********" at bounding box center [708, 33] width 1326 height 761
click at [456, 398] on button "Upload Content" at bounding box center [441, 398] width 117 height 31
type input "**********"
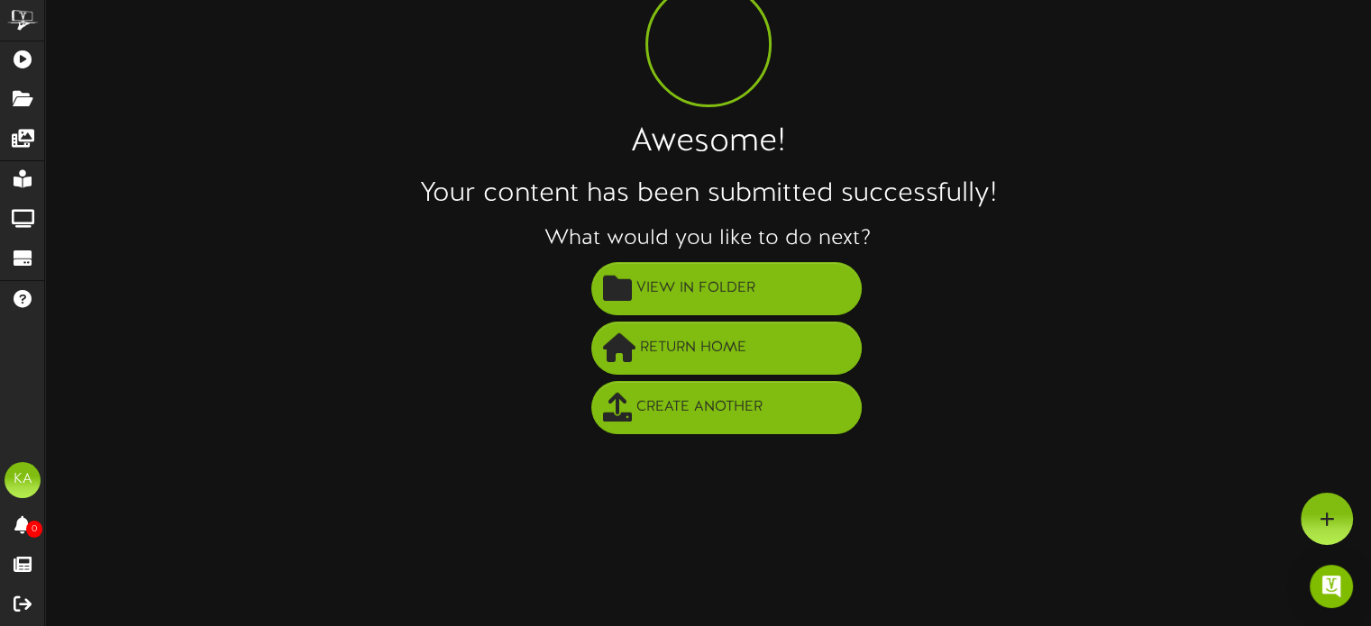
scroll to position [0, 0]
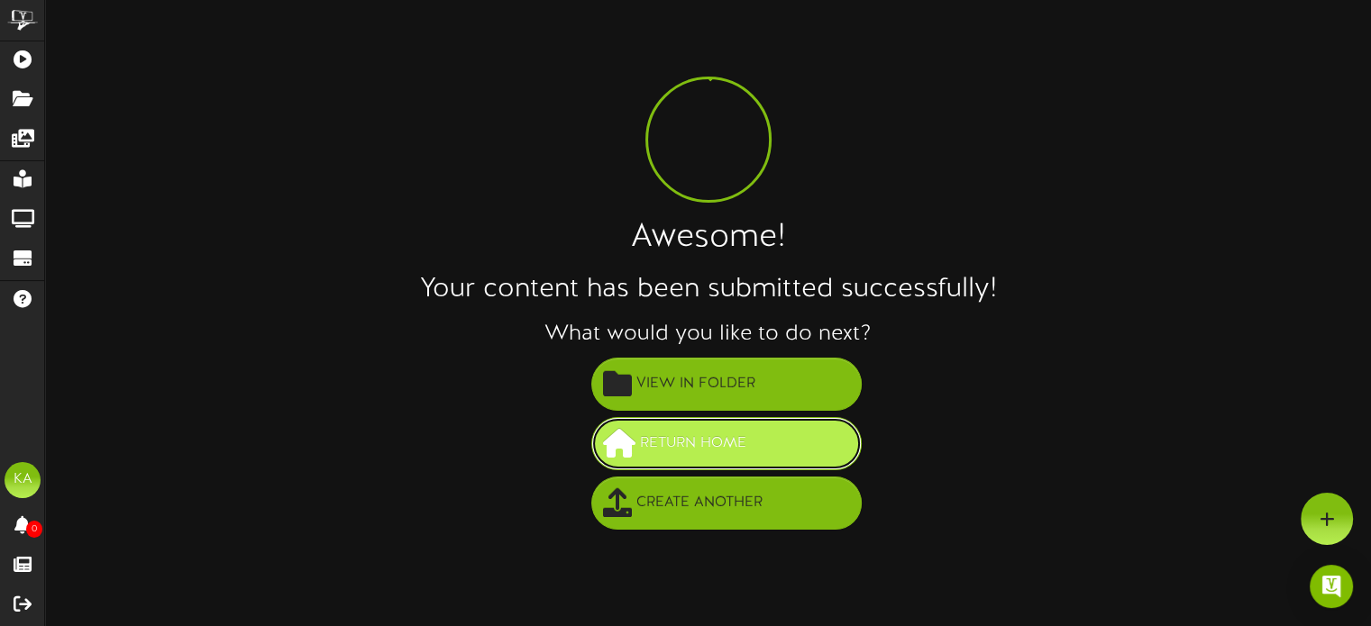
click at [682, 444] on span "Return Home" at bounding box center [692, 444] width 115 height 30
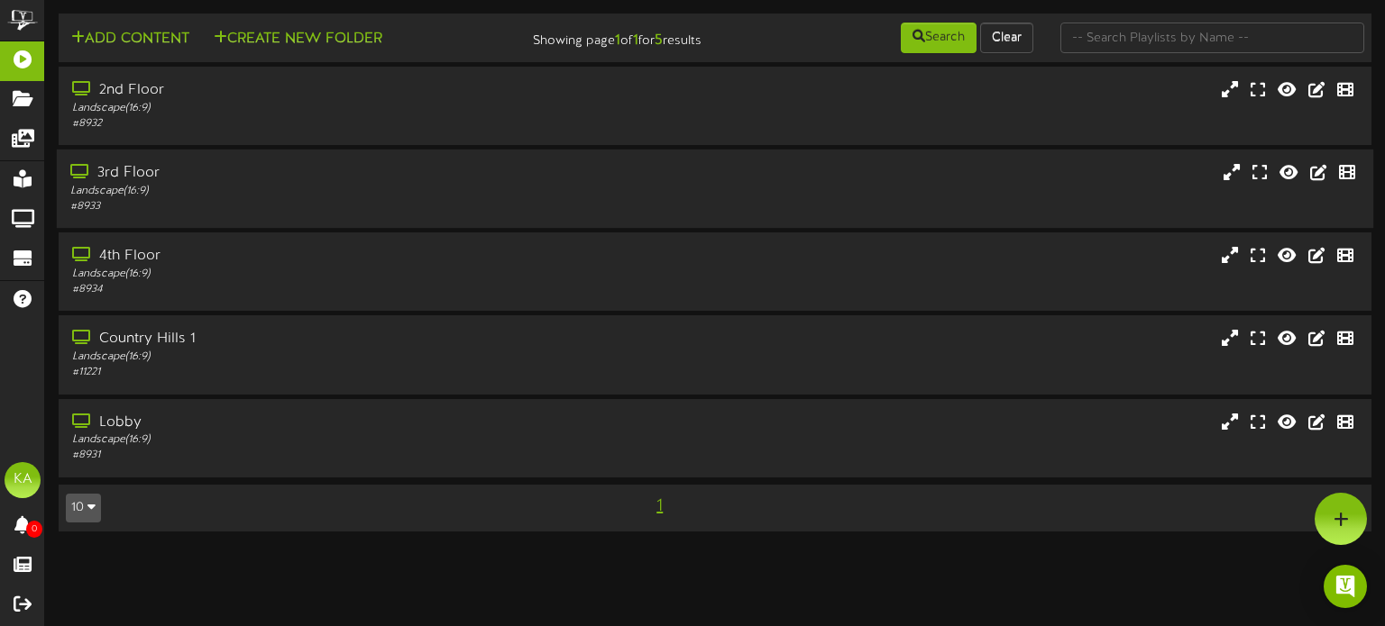
click at [318, 190] on div "Landscape ( 16:9 )" at bounding box center [330, 191] width 521 height 15
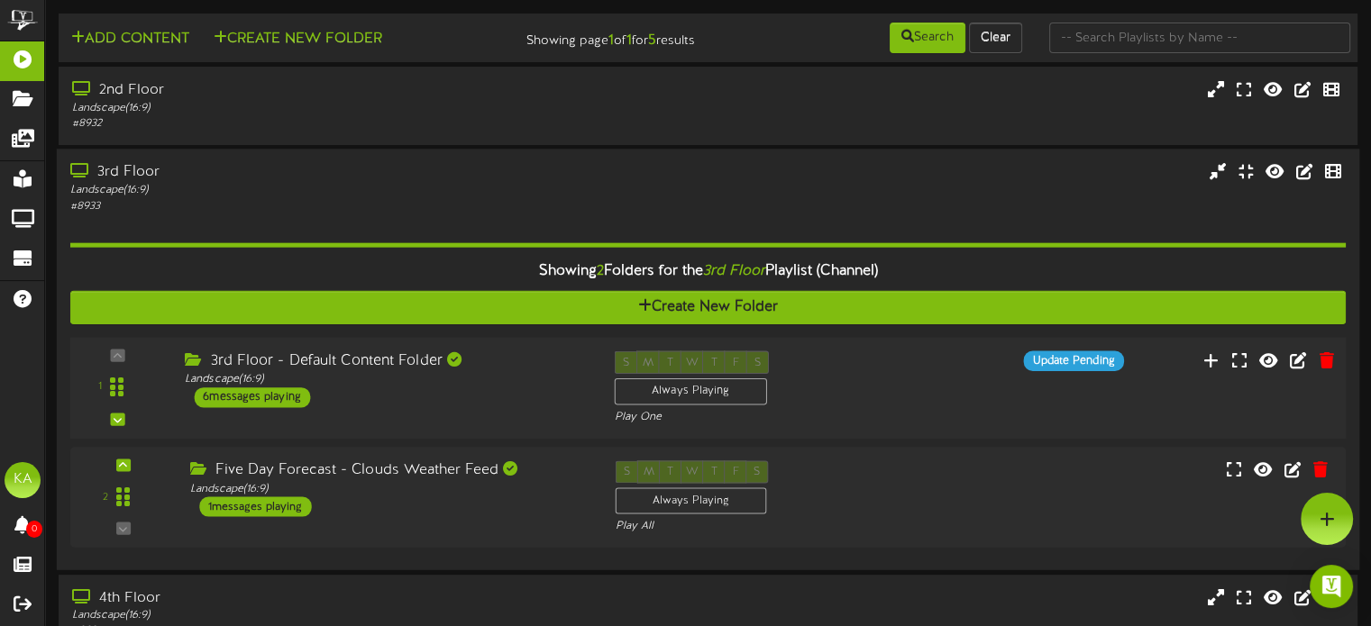
click at [834, 366] on div "S M T W T F S Always Playing Play One" at bounding box center [761, 389] width 322 height 74
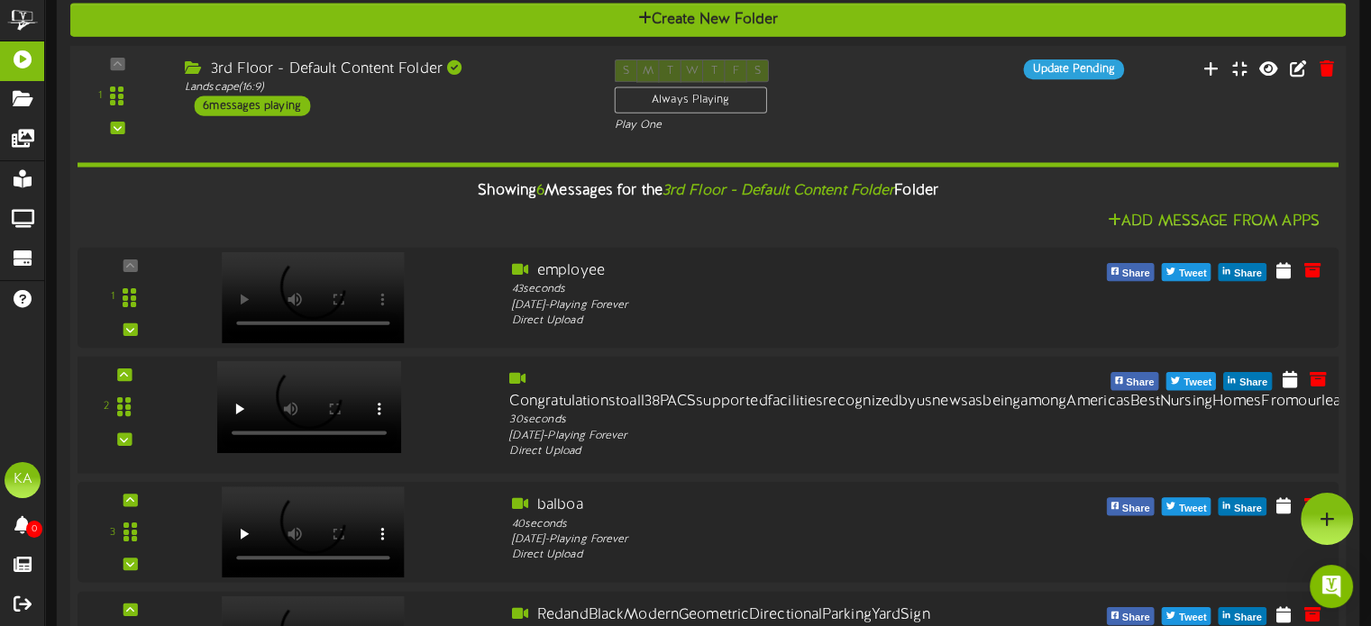
scroll to position [270, 0]
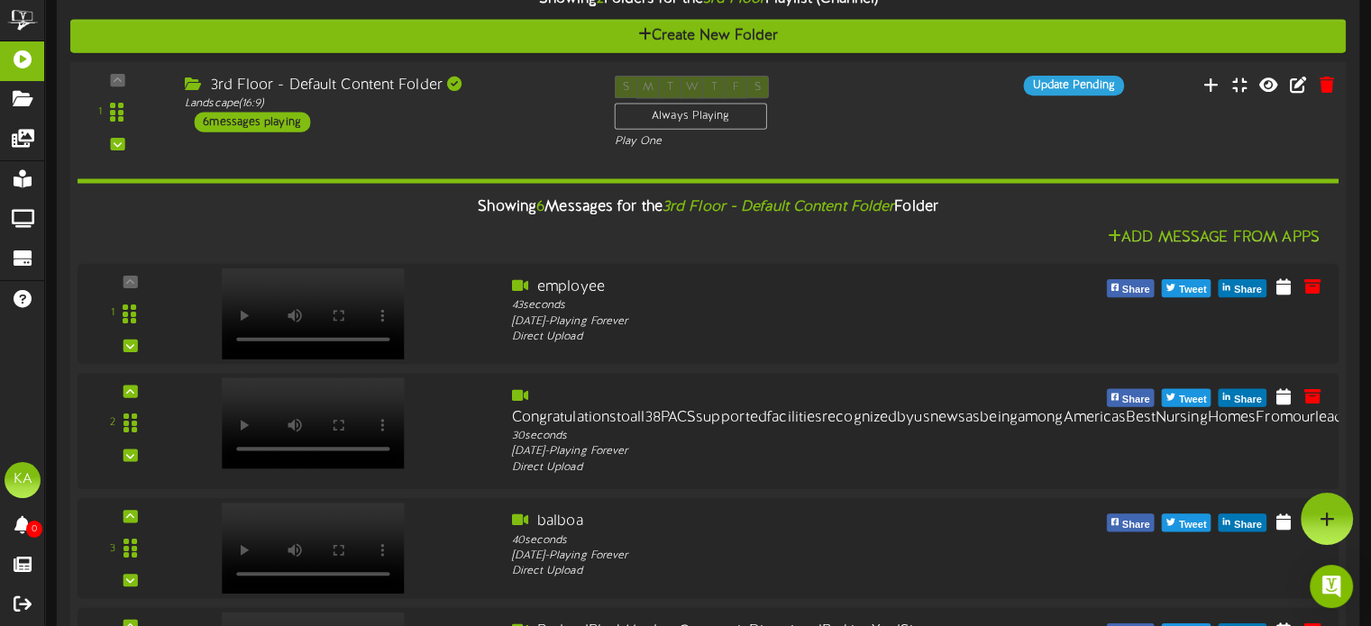
click at [918, 88] on div "S M T W T F S Always Playing Play One" at bounding box center [761, 113] width 322 height 74
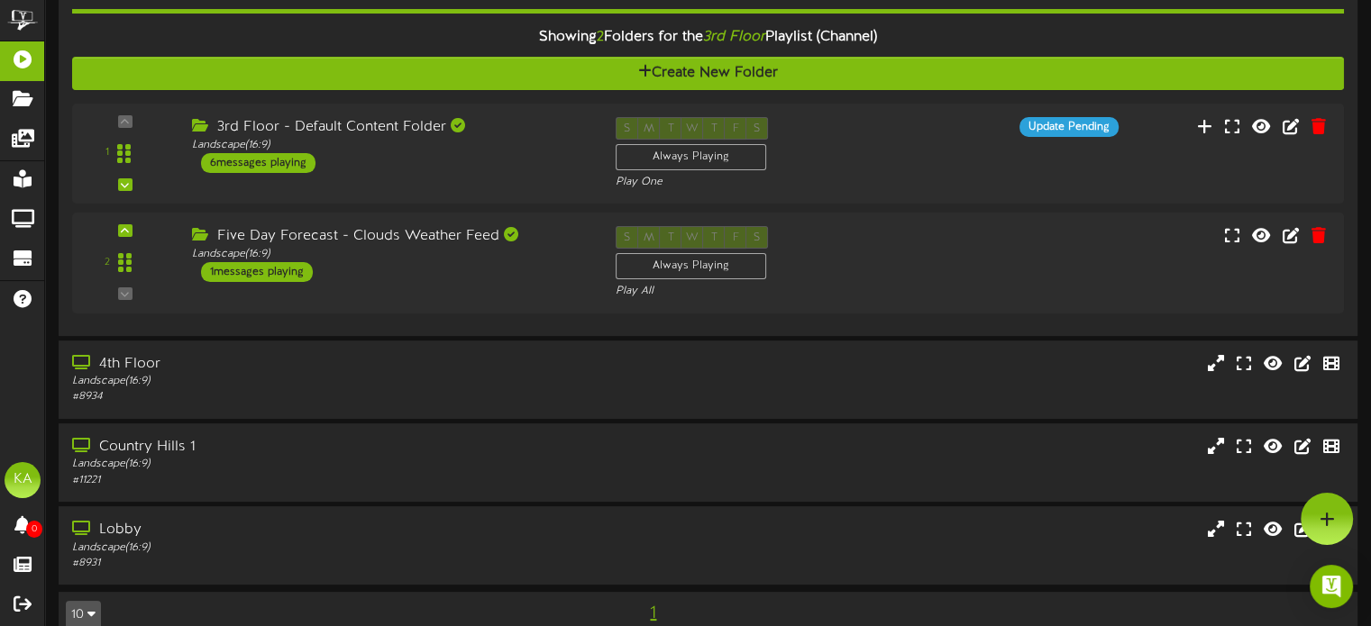
scroll to position [0, 0]
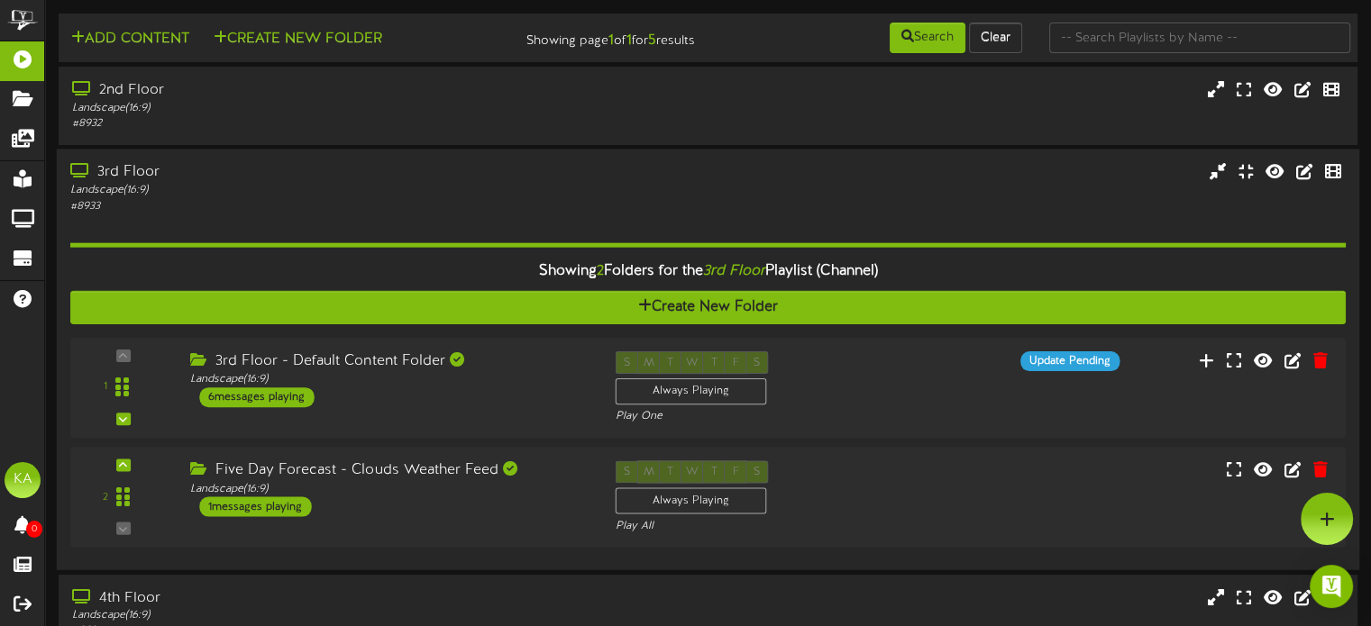
click at [525, 329] on div "Showing 2 Folders for the 3rd Floor Playlist (Channel) Create New Folder 1 Land…" at bounding box center [707, 386] width 1275 height 343
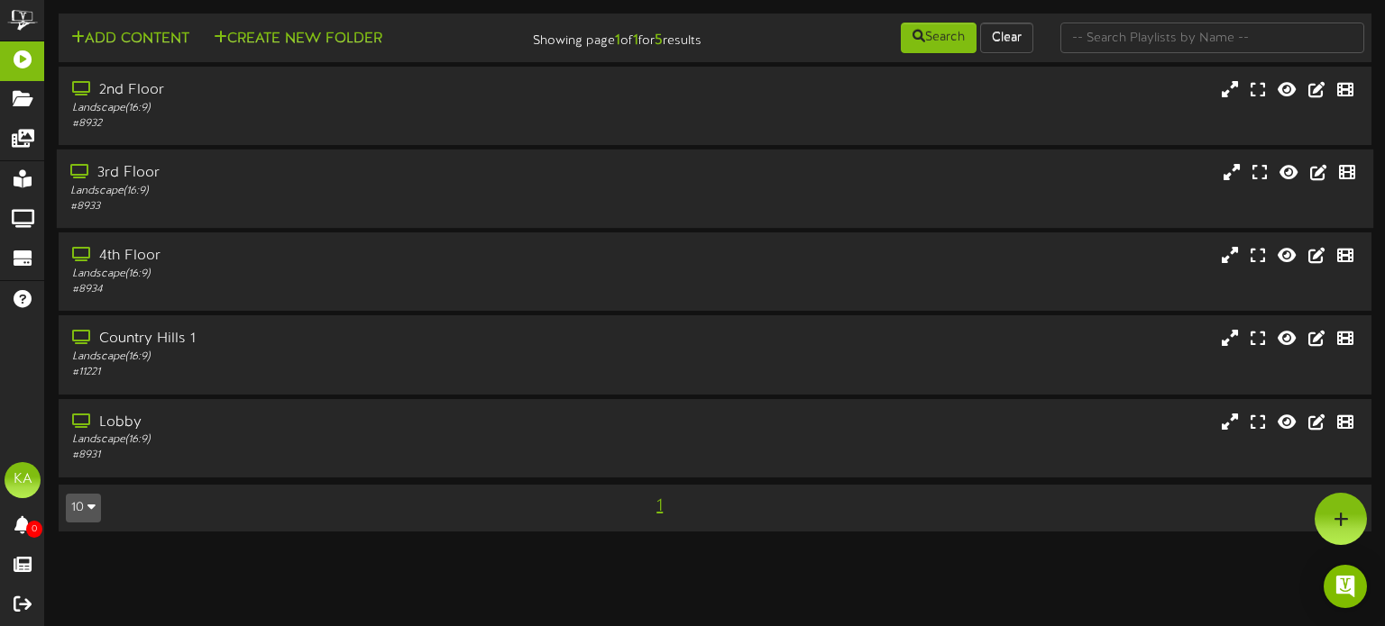
click at [452, 179] on div "3rd Floor" at bounding box center [330, 173] width 521 height 21
click at [416, 177] on div "3rd Floor" at bounding box center [330, 173] width 521 height 21
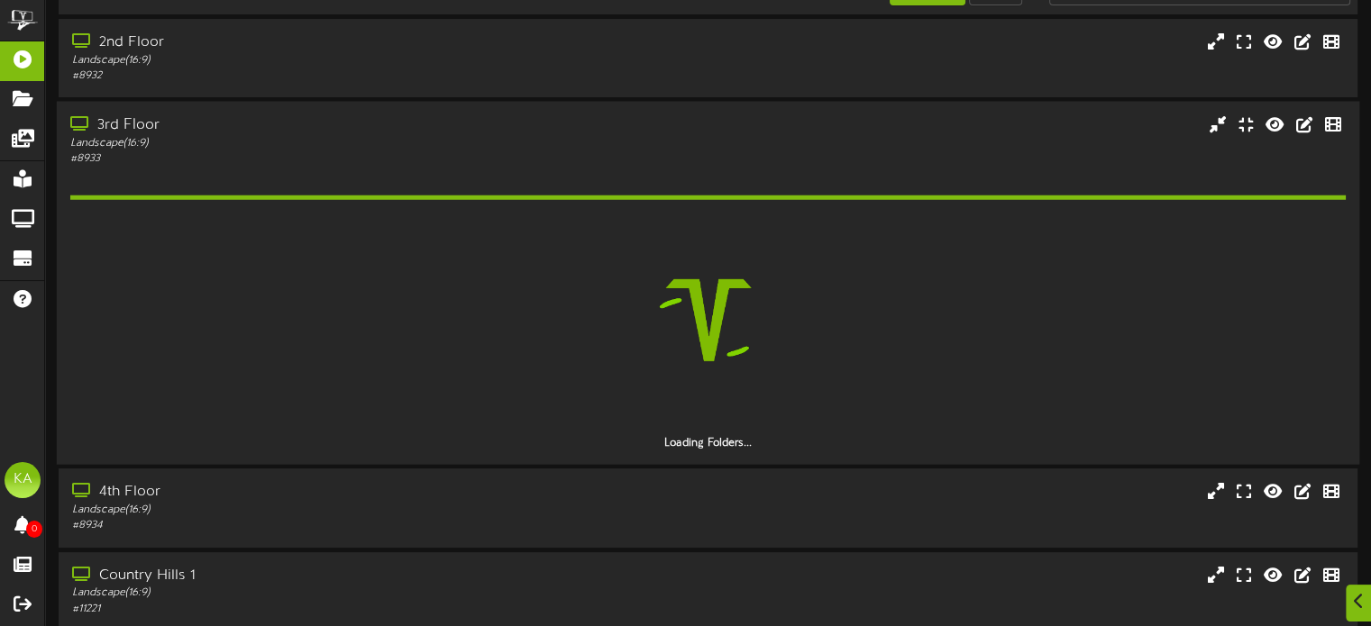
scroll to position [90, 0]
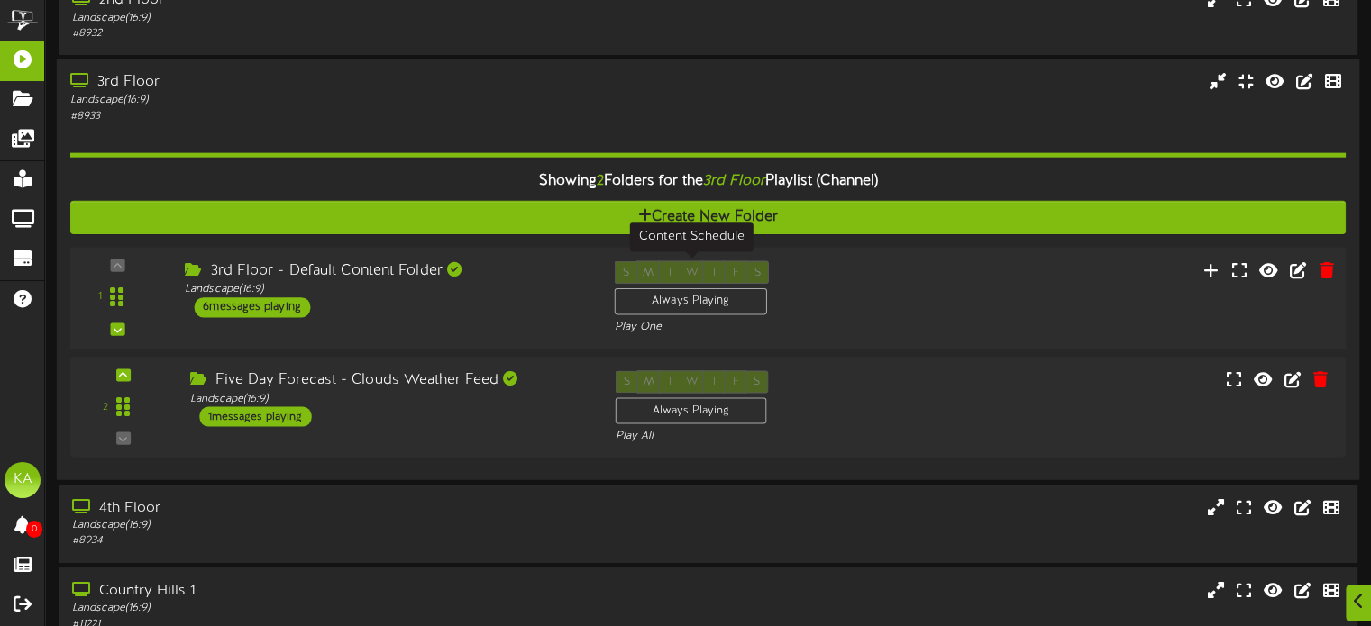
click at [582, 306] on div "3rd Floor - Default Content Folder Landscape ( 16:9 ) 6 messages playing" at bounding box center [385, 289] width 429 height 57
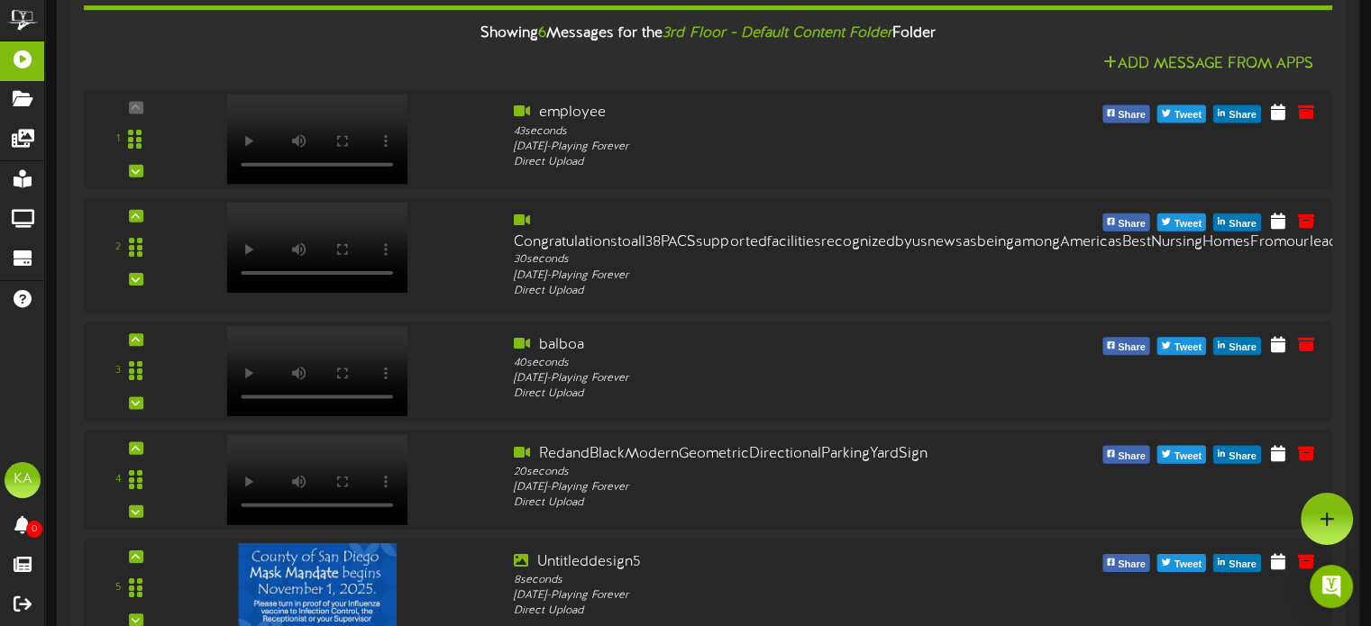
scroll to position [270, 0]
